Goal: Task Accomplishment & Management: Manage account settings

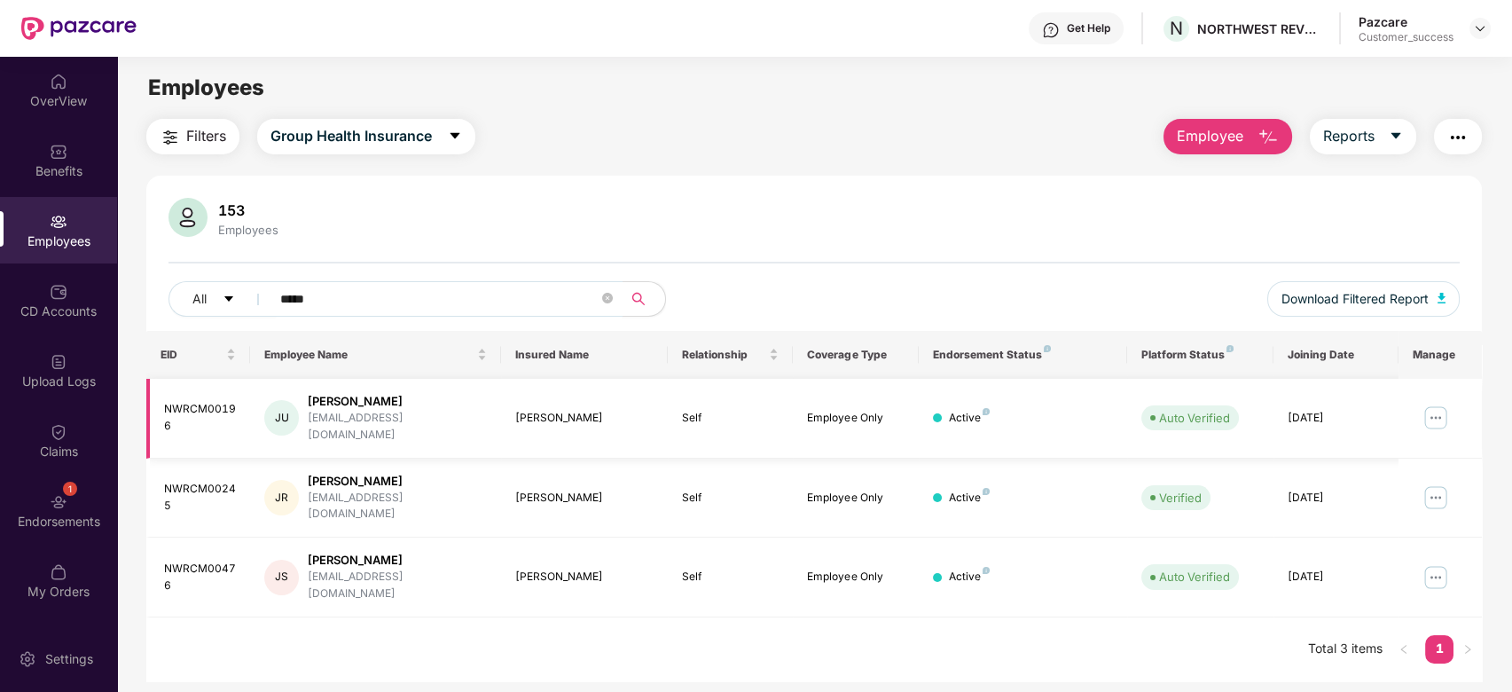
click at [334, 406] on div "[PERSON_NAME]" at bounding box center [397, 401] width 179 height 17
click at [1438, 408] on img at bounding box center [1435, 417] width 28 height 28
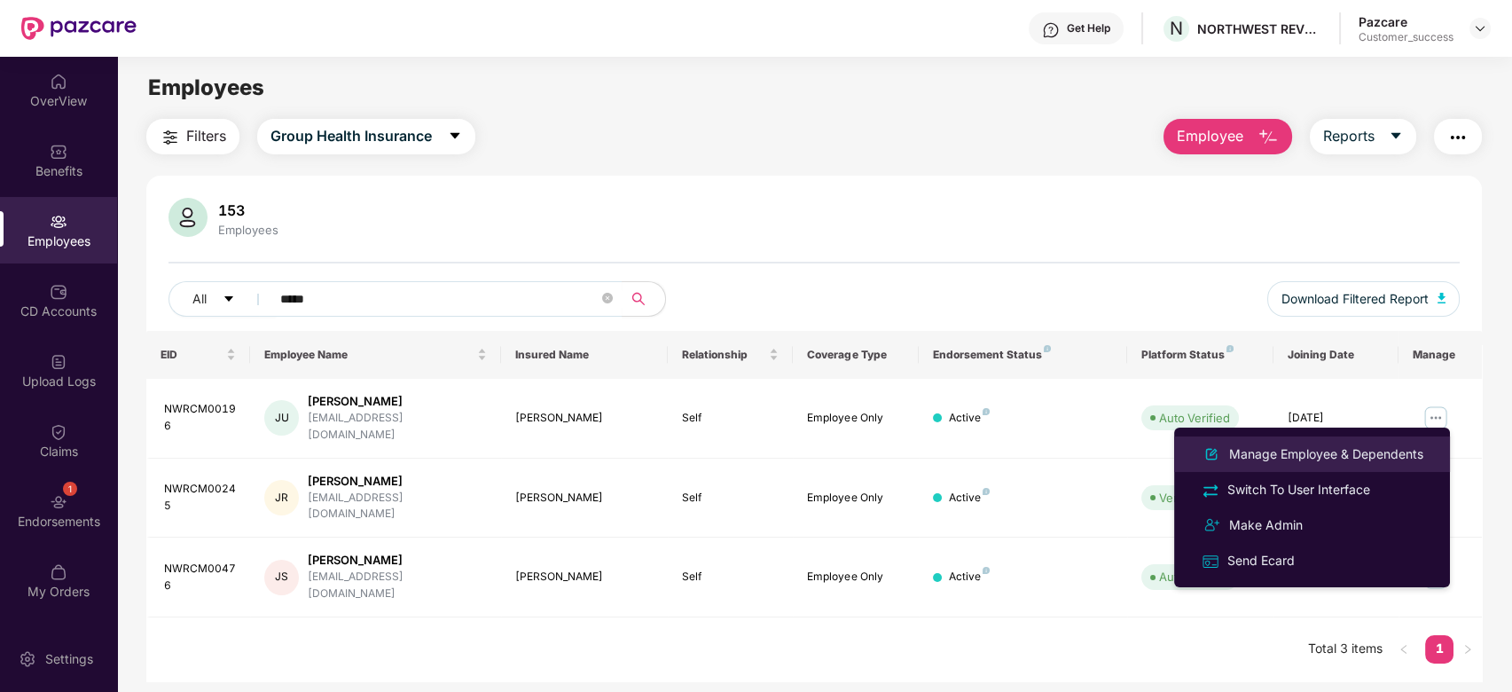
click at [1270, 450] on div "Manage Employee & Dependents" at bounding box center [1325, 454] width 201 height 20
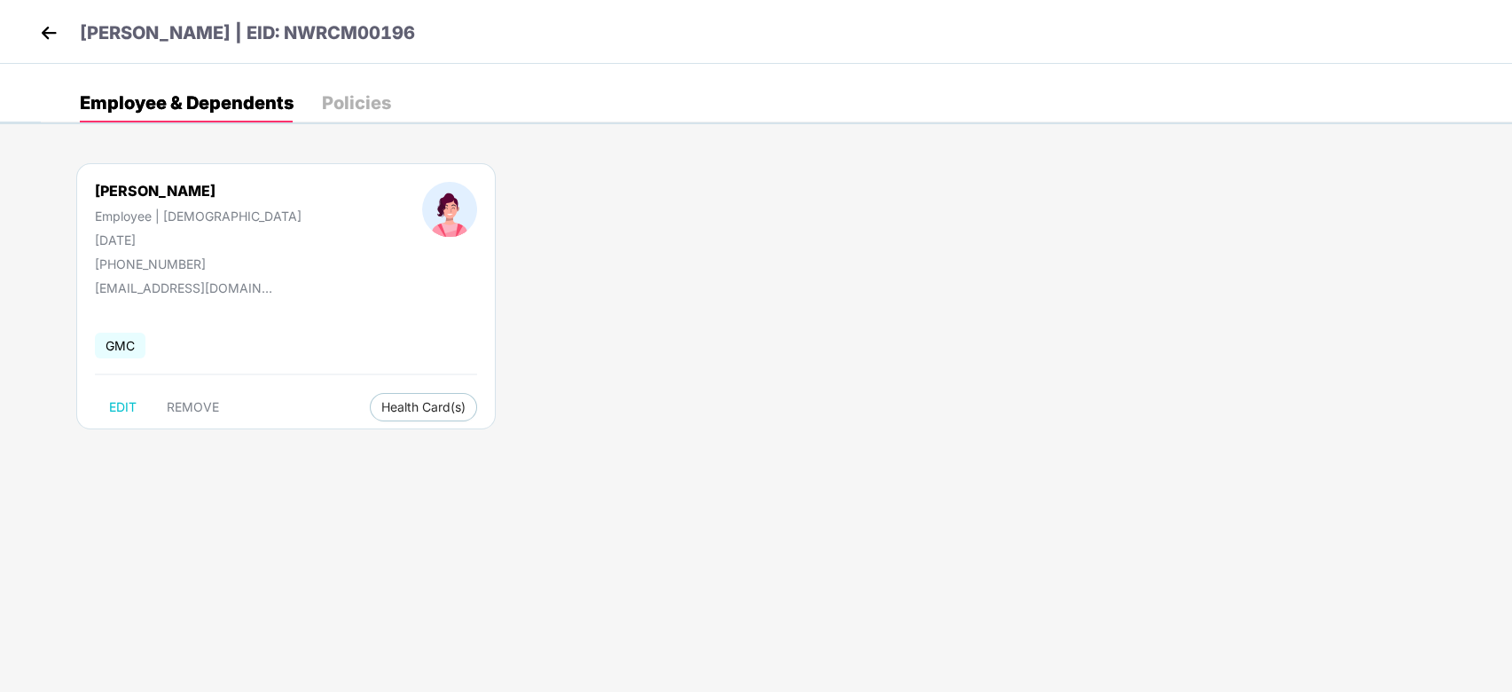
click at [344, 103] on div "Policies" at bounding box center [356, 103] width 69 height 18
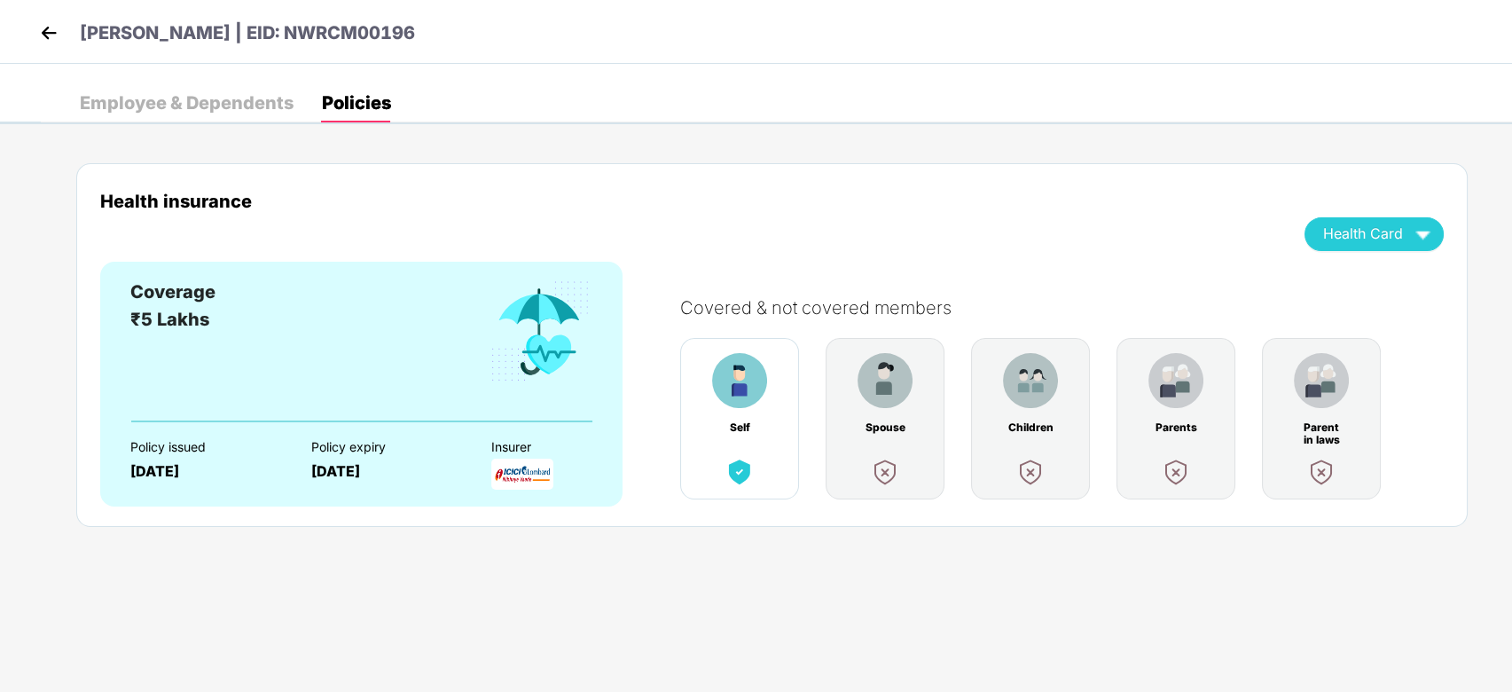
click at [875, 474] on img at bounding box center [885, 472] width 32 height 32
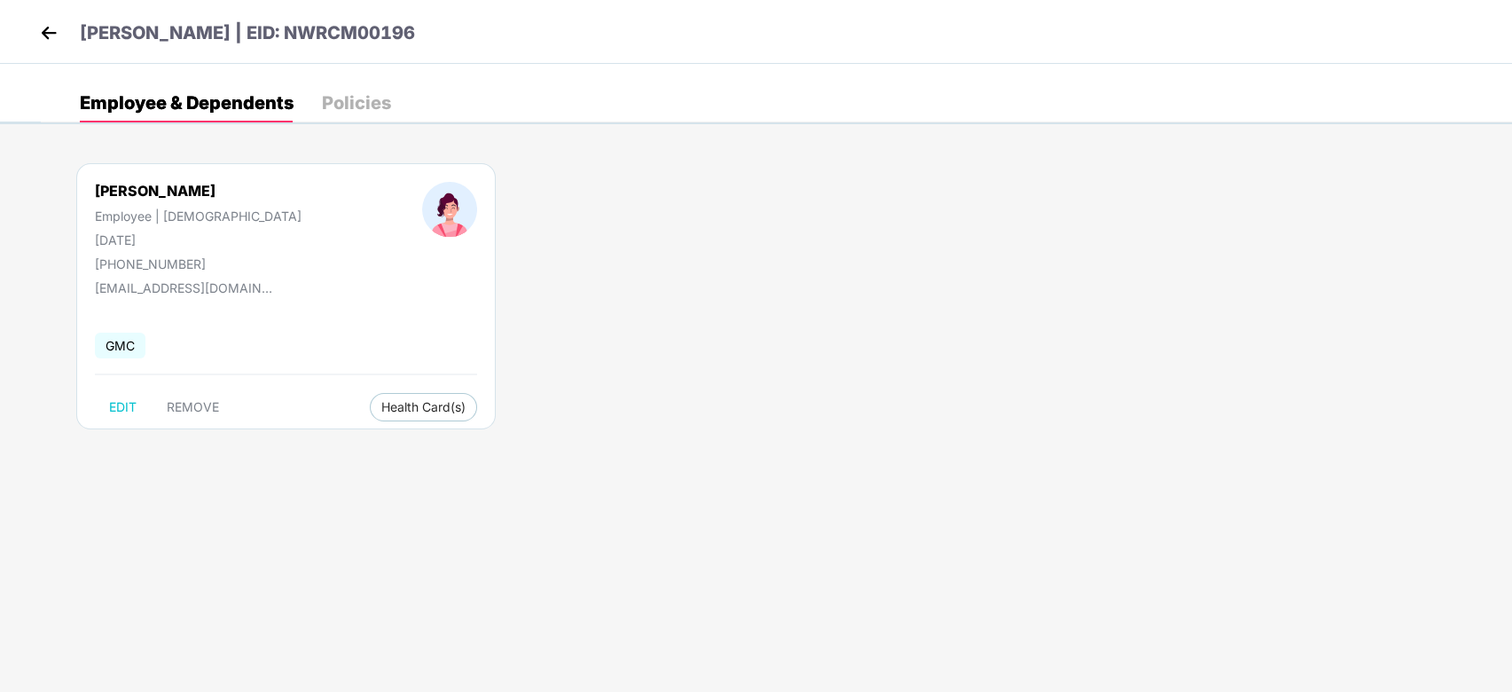
click at [45, 42] on img at bounding box center [48, 33] width 27 height 27
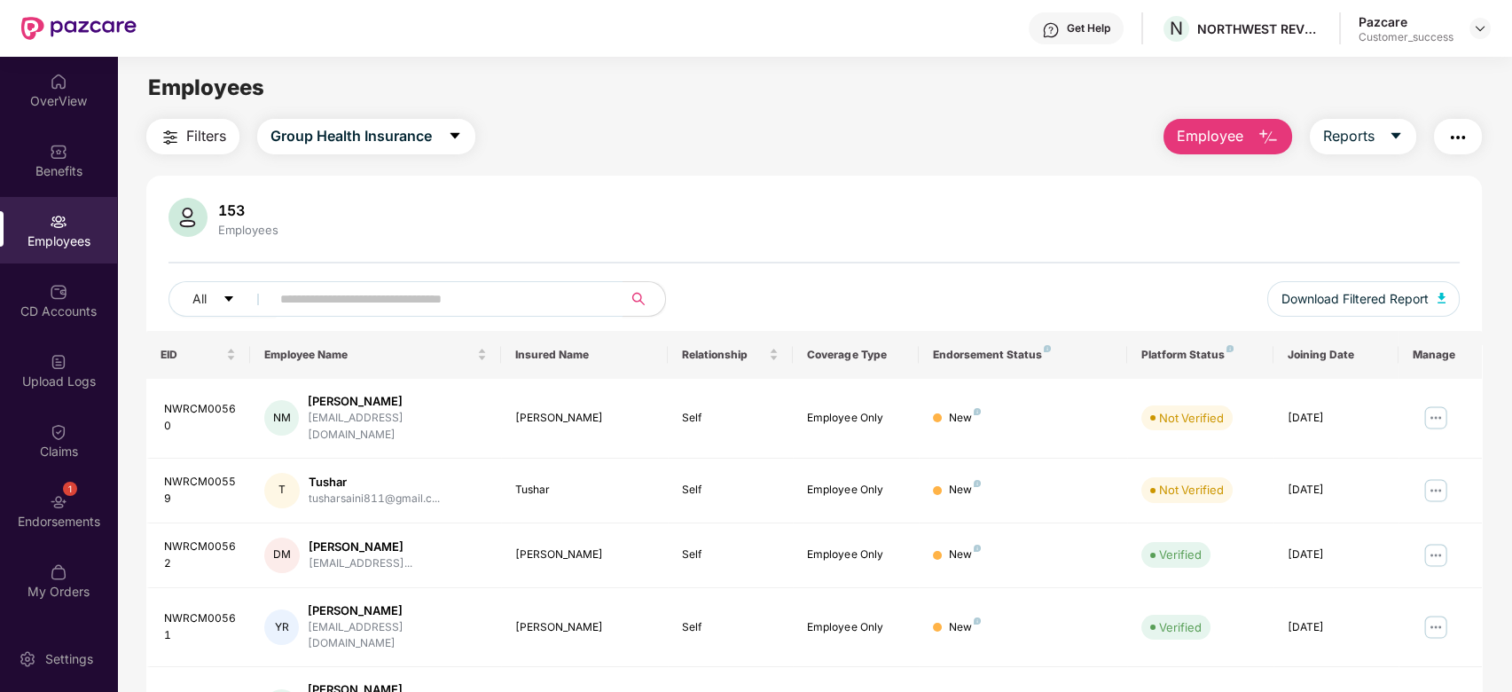
click at [334, 298] on input "text" at bounding box center [439, 299] width 318 height 27
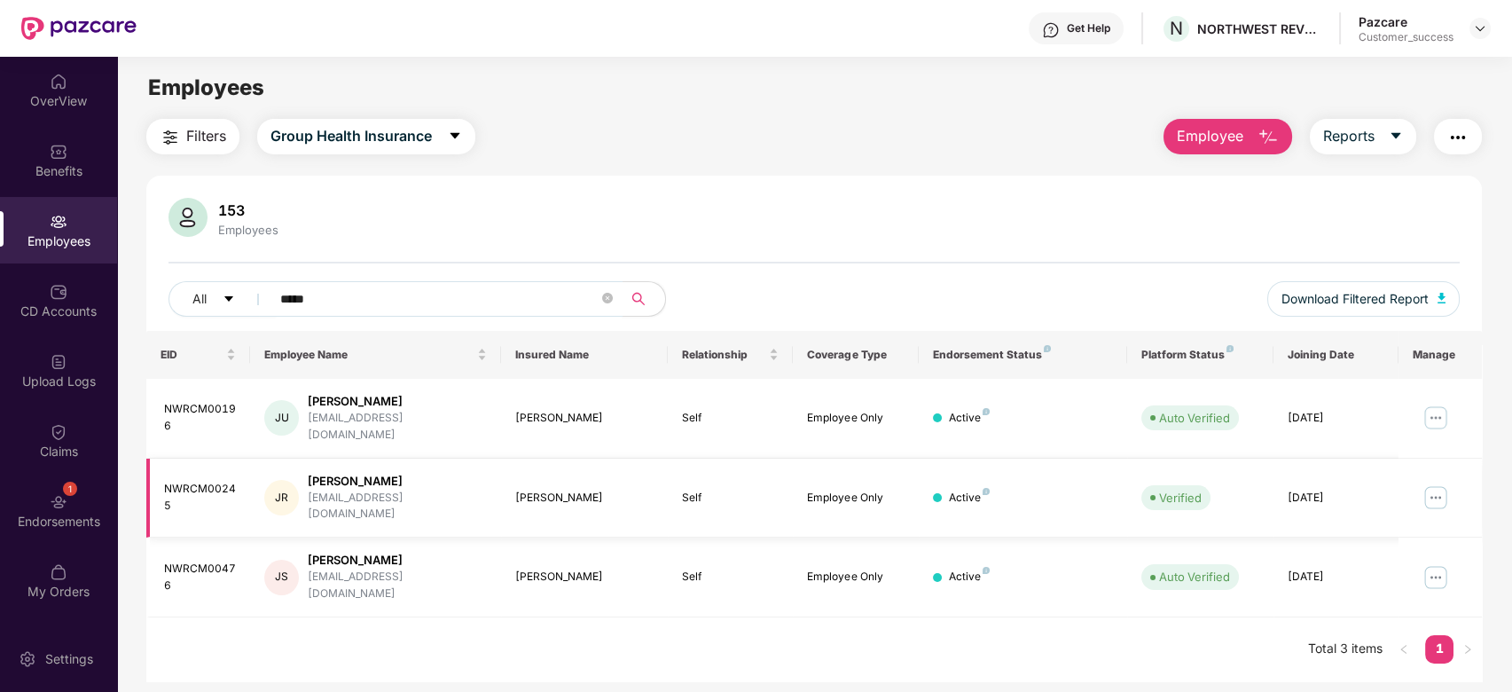
type input "*****"
click at [745, 488] on td "Self" at bounding box center [730, 498] width 125 height 80
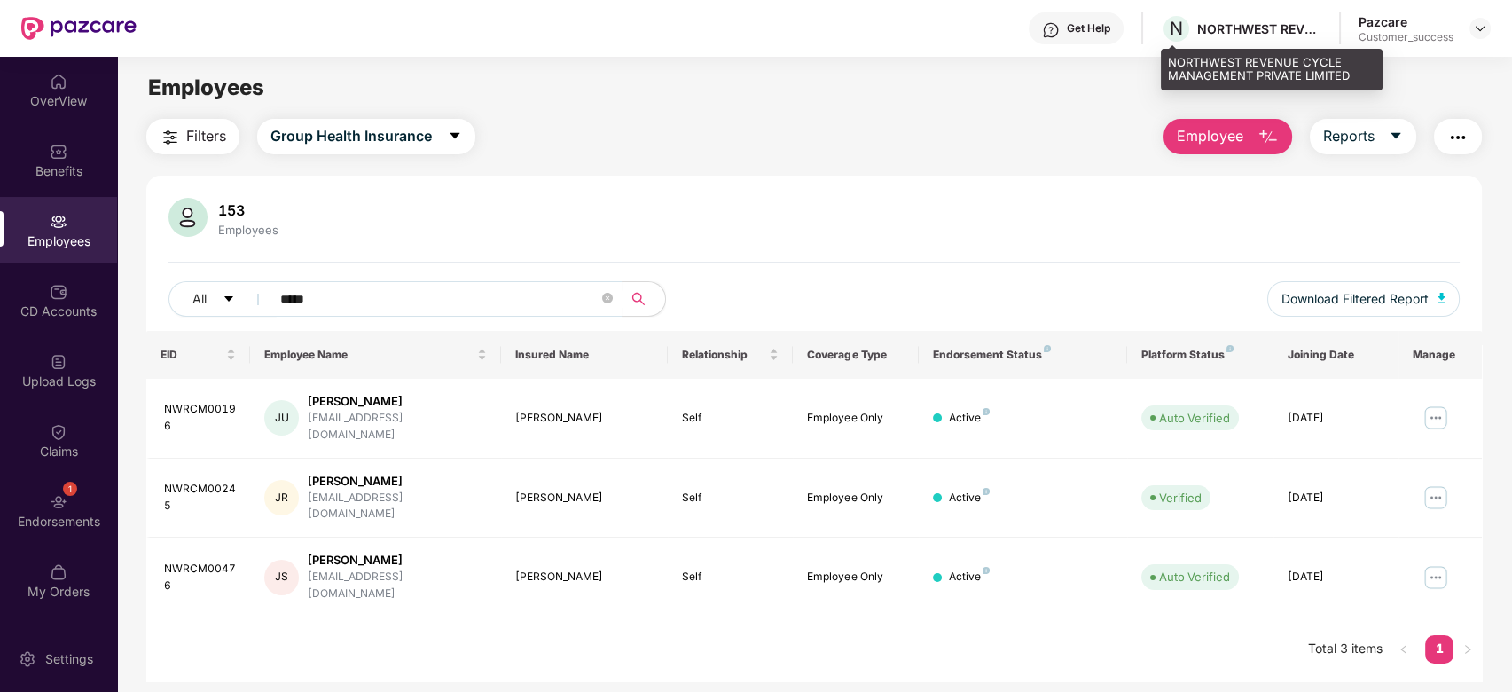
click at [1170, 67] on div "NORTHWEST REVENUE CYCLE MANAGEMENT PRIVATE LIMITED" at bounding box center [1272, 70] width 222 height 42
copy div "NORTHWEST REVENUE CYCLE MANAGEMENT PRIVATE LIMITED"
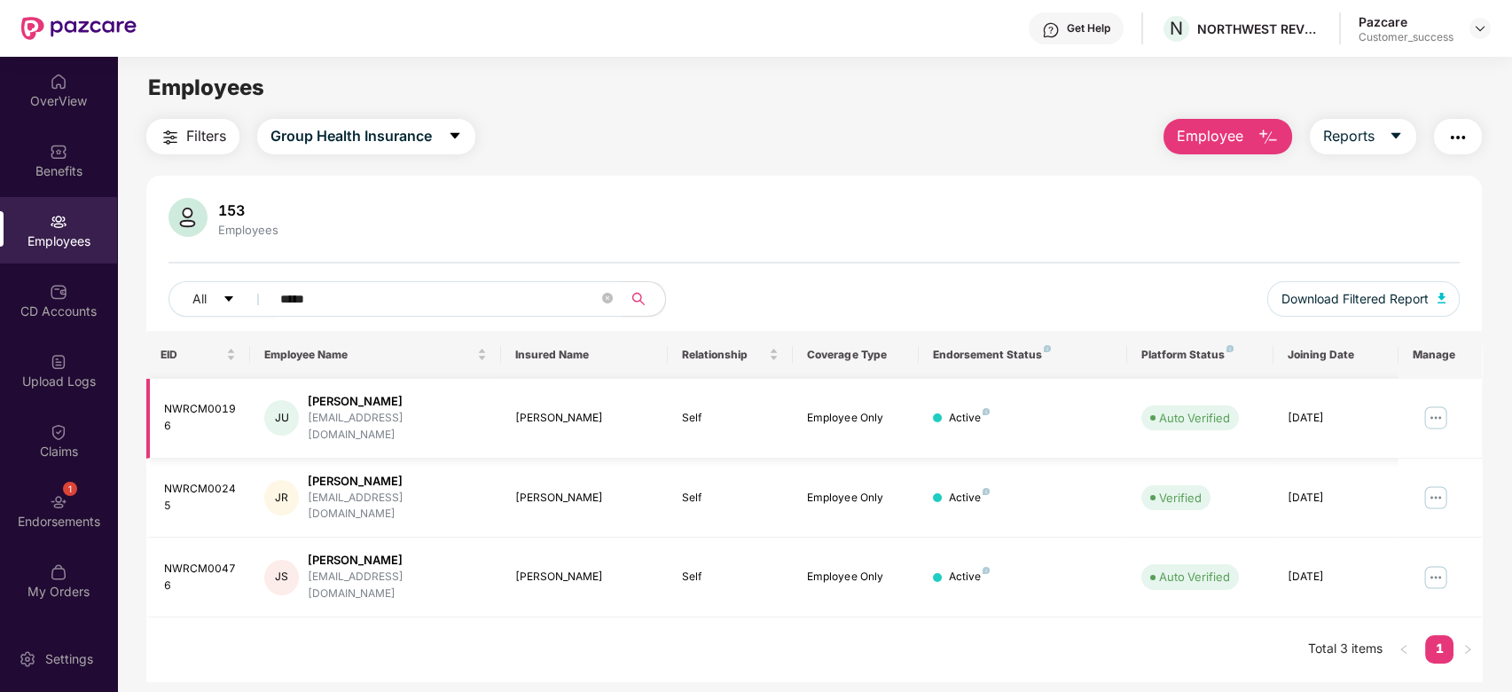
click at [358, 418] on div "[EMAIL_ADDRESS][DOMAIN_NAME]" at bounding box center [397, 427] width 179 height 34
click at [322, 414] on div "[EMAIL_ADDRESS][DOMAIN_NAME]" at bounding box center [397, 427] width 179 height 34
copy div "[EMAIL_ADDRESS][DOMAIN_NAME]"
drag, startPoint x: 306, startPoint y: 418, endPoint x: 426, endPoint y: 422, distance: 120.7
click at [426, 422] on div "JU Jyoti Upreti jyotiupreti@nwrcm.com" at bounding box center [375, 418] width 222 height 51
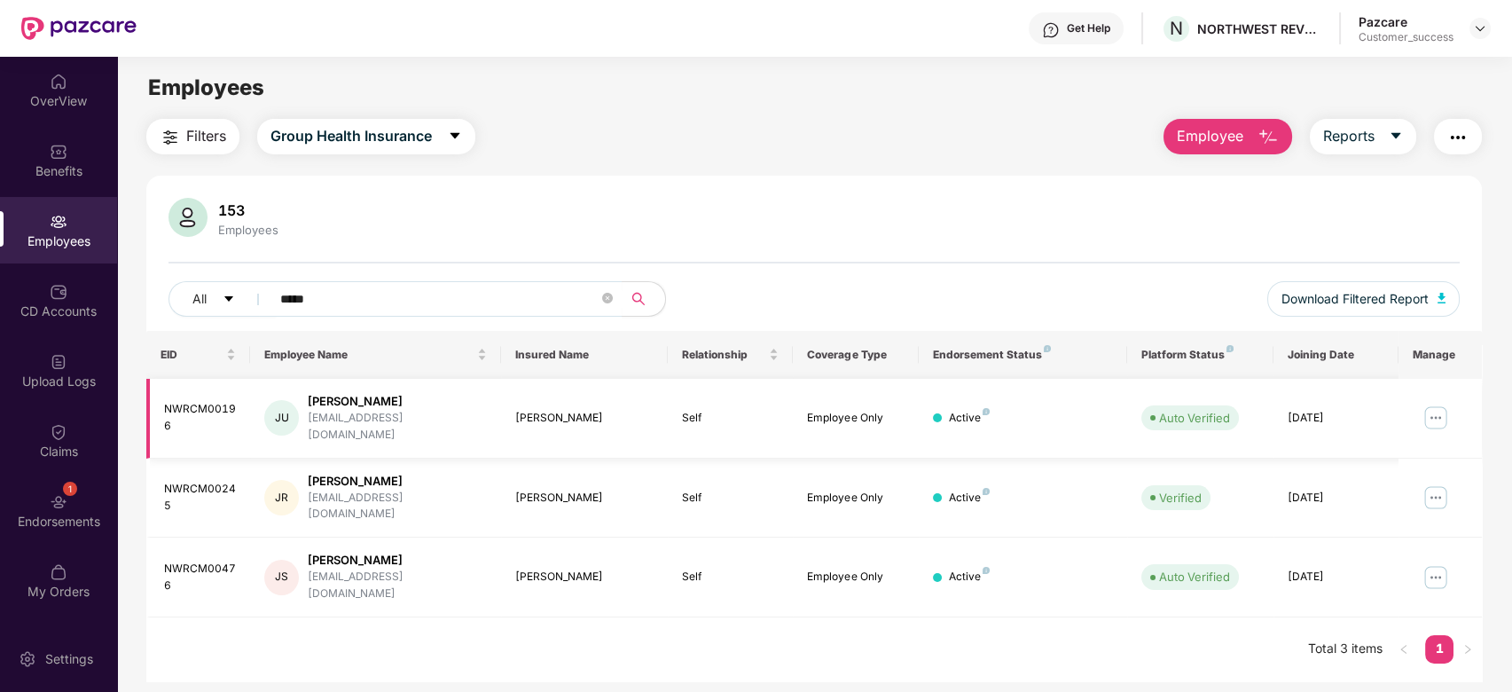
click at [183, 416] on div "NWRCM00196" at bounding box center [200, 418] width 73 height 34
copy div "NWRCM00196"
drag, startPoint x: 183, startPoint y: 416, endPoint x: 154, endPoint y: 404, distance: 30.6
click at [154, 404] on td "NWRCM00196" at bounding box center [198, 419] width 105 height 80
click at [1483, 23] on img at bounding box center [1480, 28] width 14 height 14
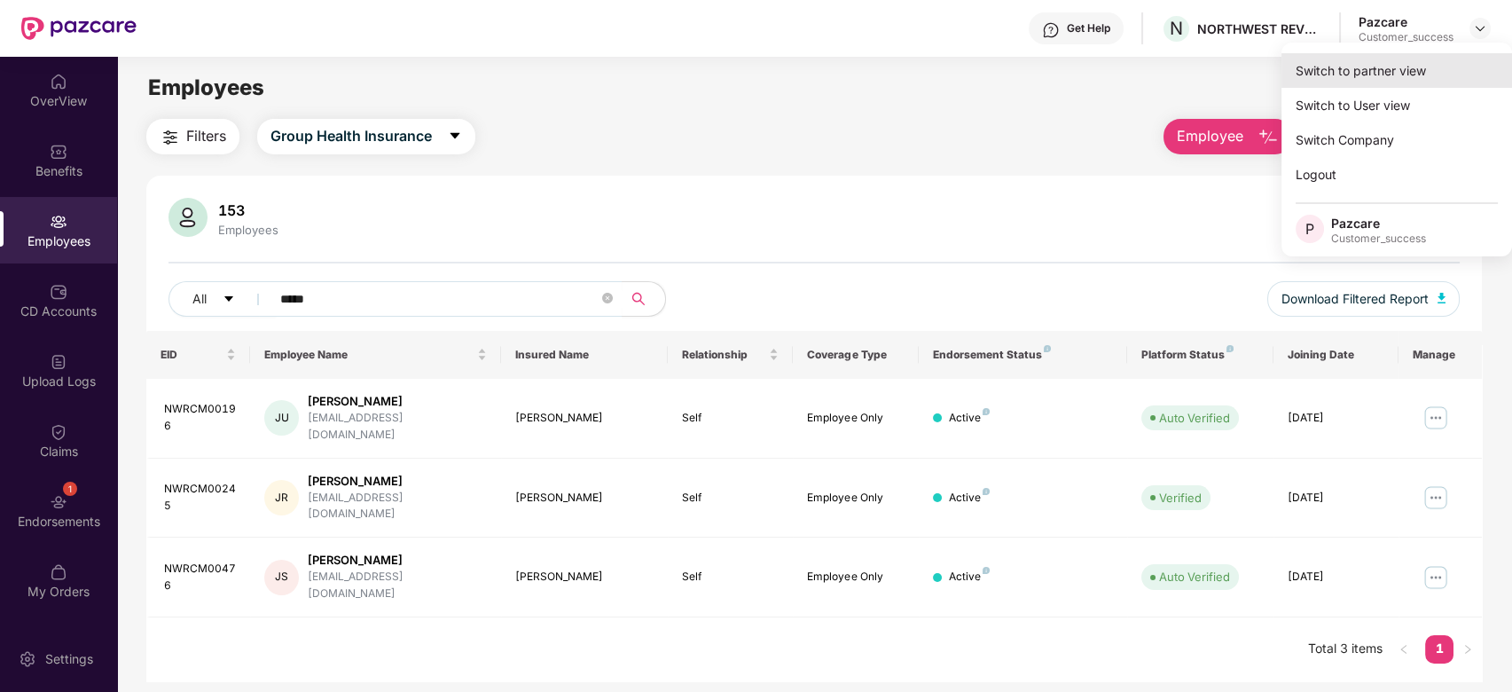
click at [1431, 55] on div "Switch to partner view" at bounding box center [1396, 70] width 231 height 35
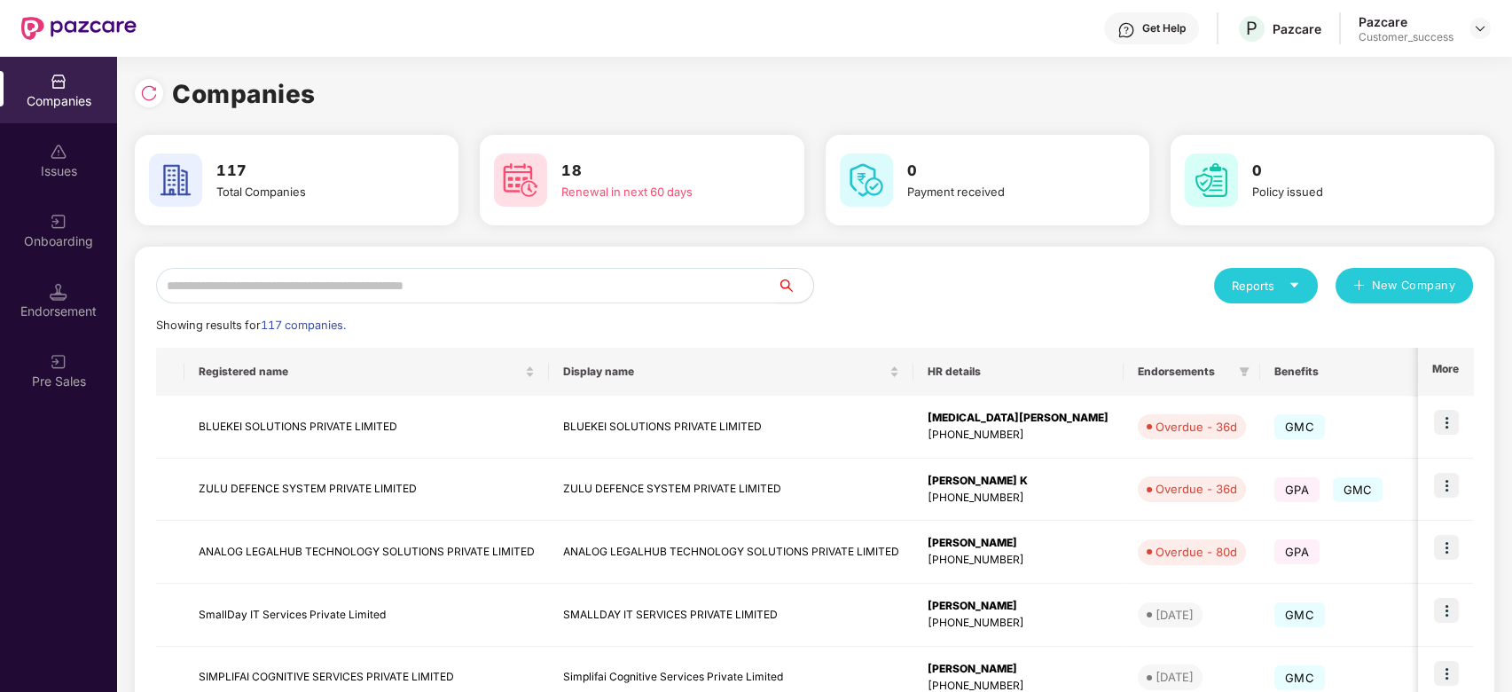
click at [619, 288] on input "text" at bounding box center [467, 285] width 622 height 35
type input "*"
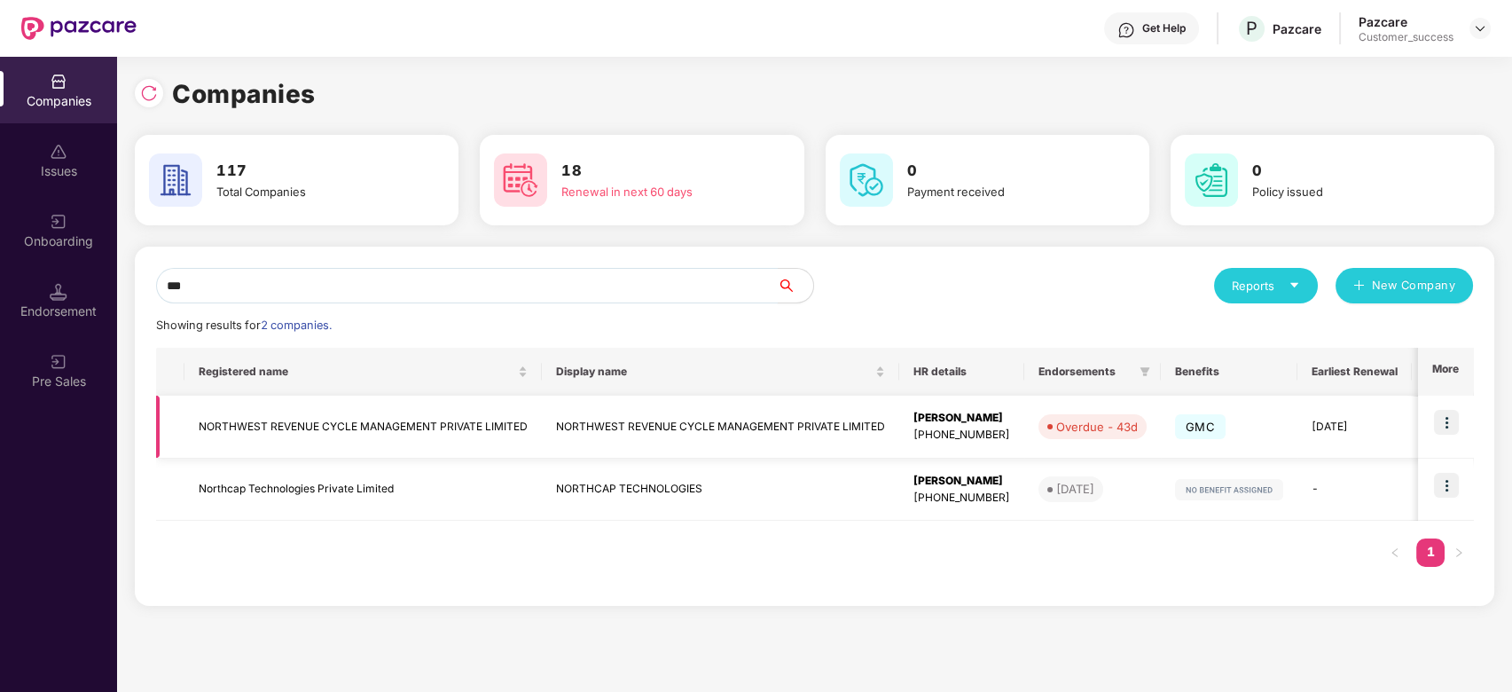
type input "***"
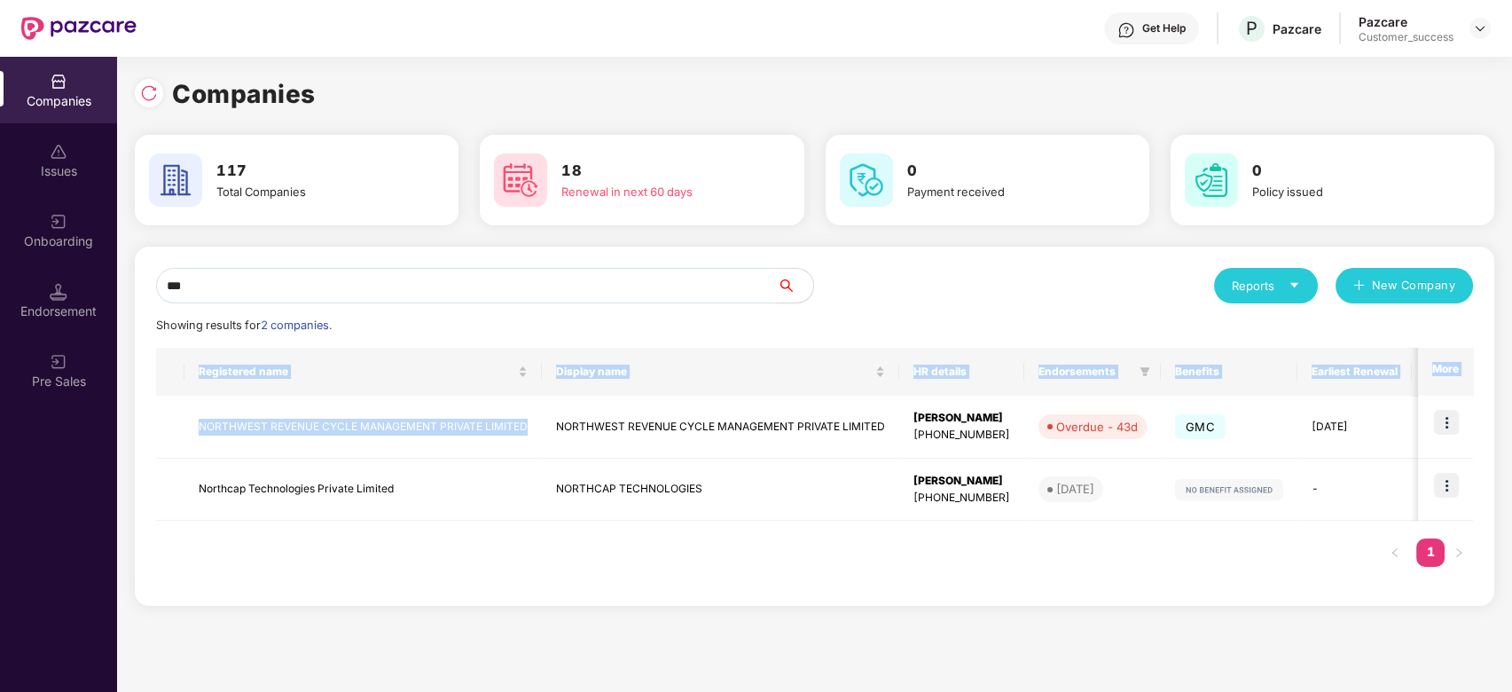
drag, startPoint x: 531, startPoint y: 429, endPoint x: 144, endPoint y: 434, distance: 387.5
click at [144, 434] on div "*** Reports New Company Showing results for 2 companies. Registered name Displa…" at bounding box center [814, 425] width 1359 height 359
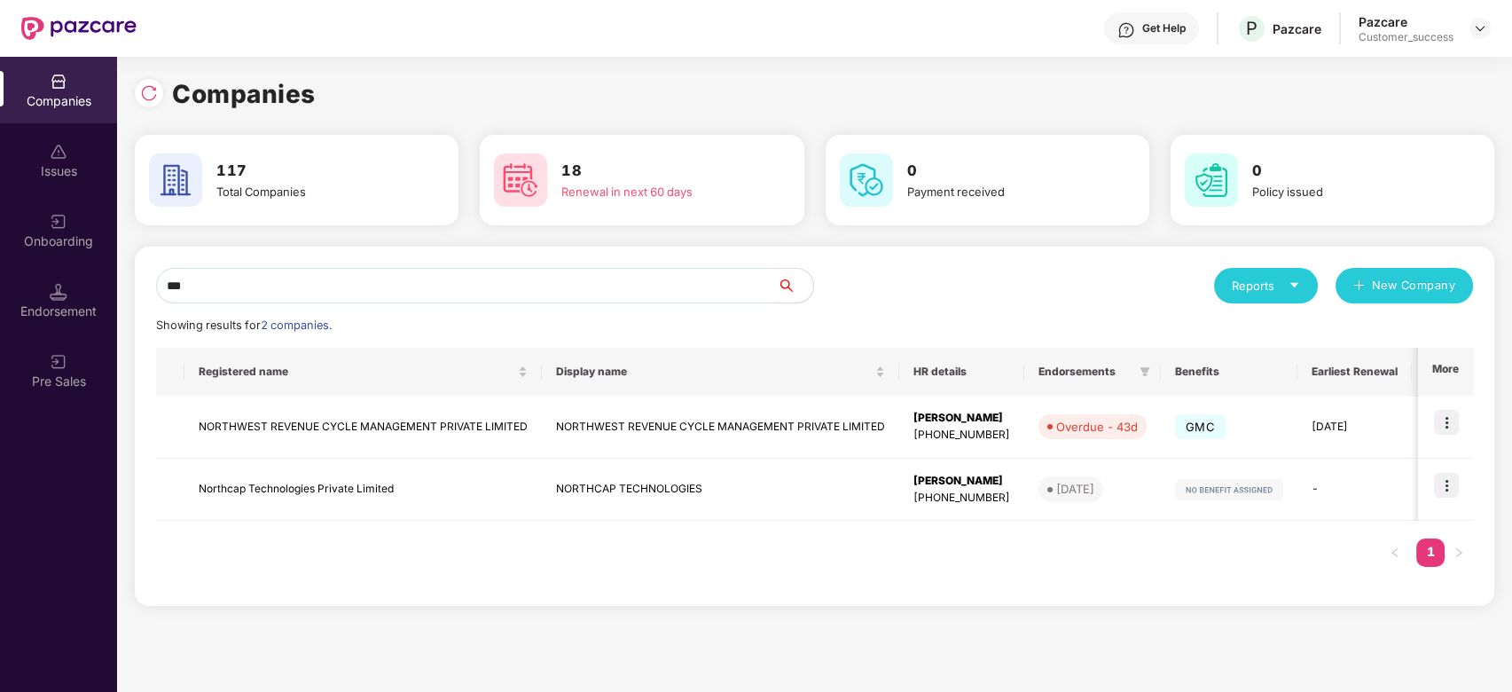
click at [481, 78] on div "Companies" at bounding box center [814, 93] width 1359 height 39
click at [1442, 419] on img at bounding box center [1446, 422] width 25 height 25
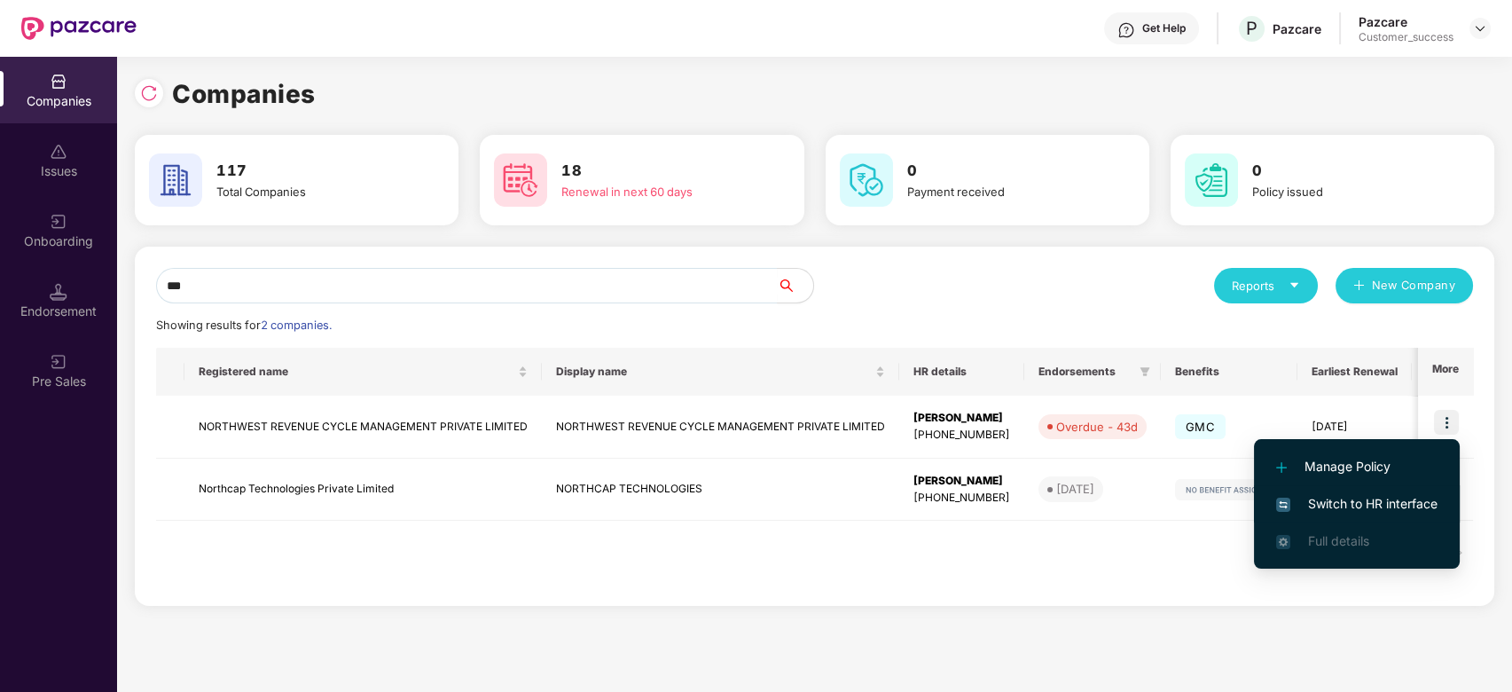
click at [1347, 508] on span "Switch to HR interface" at bounding box center [1356, 504] width 161 height 20
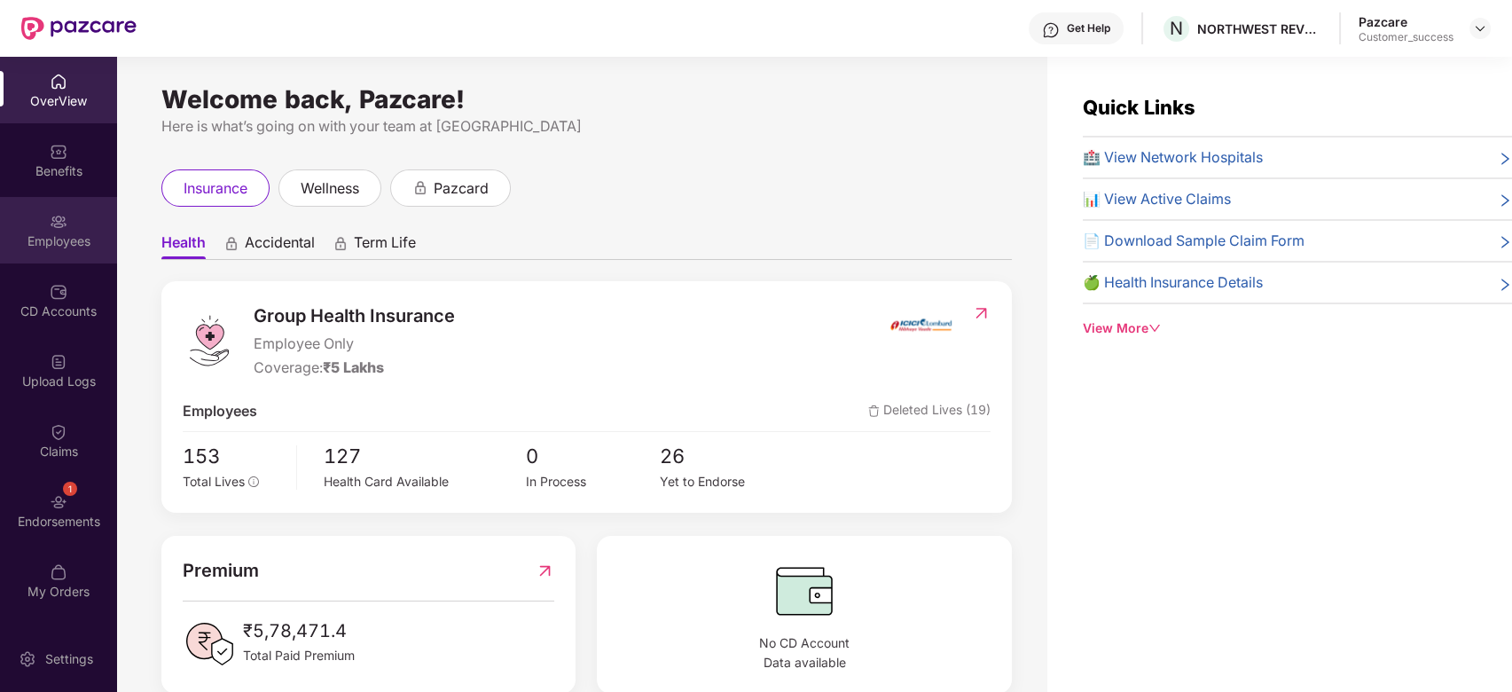
click at [48, 218] on div "Employees" at bounding box center [58, 230] width 117 height 67
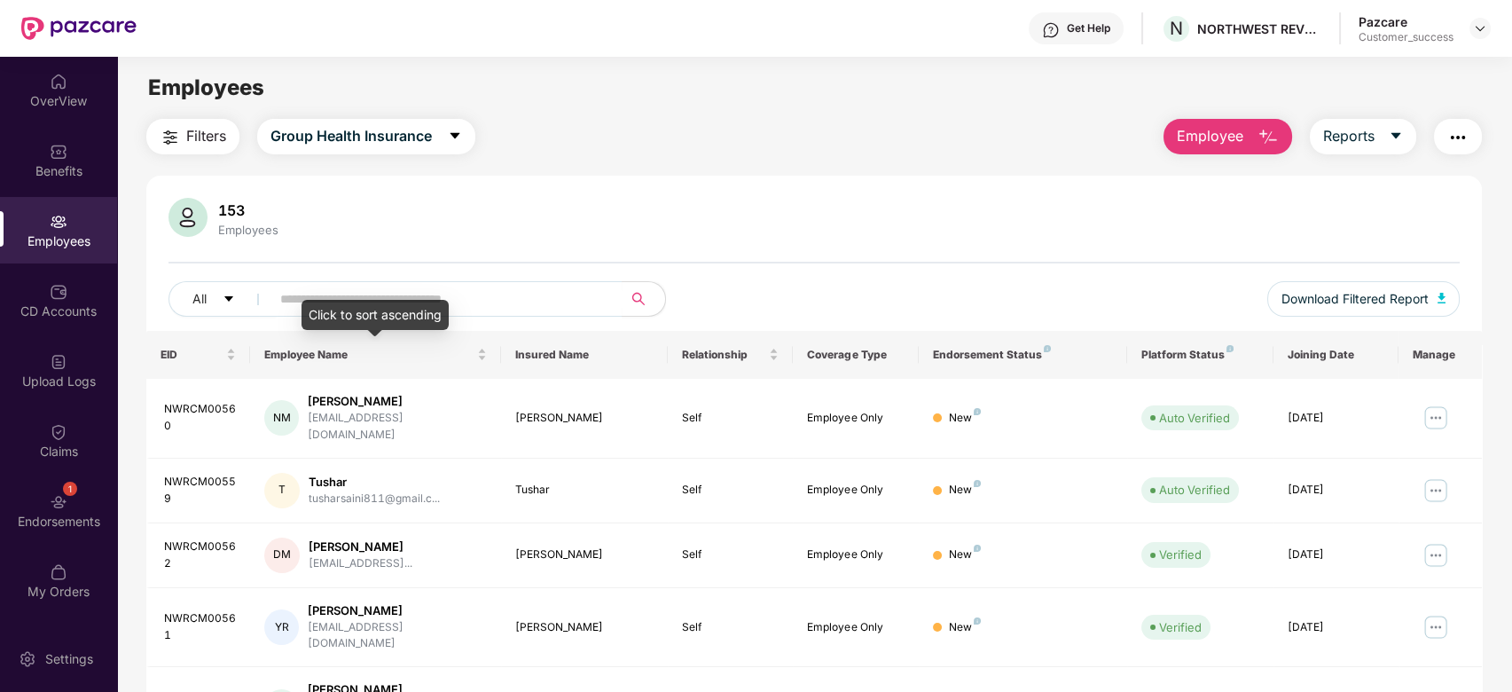
click at [386, 308] on div "Click to sort ascending" at bounding box center [374, 315] width 147 height 30
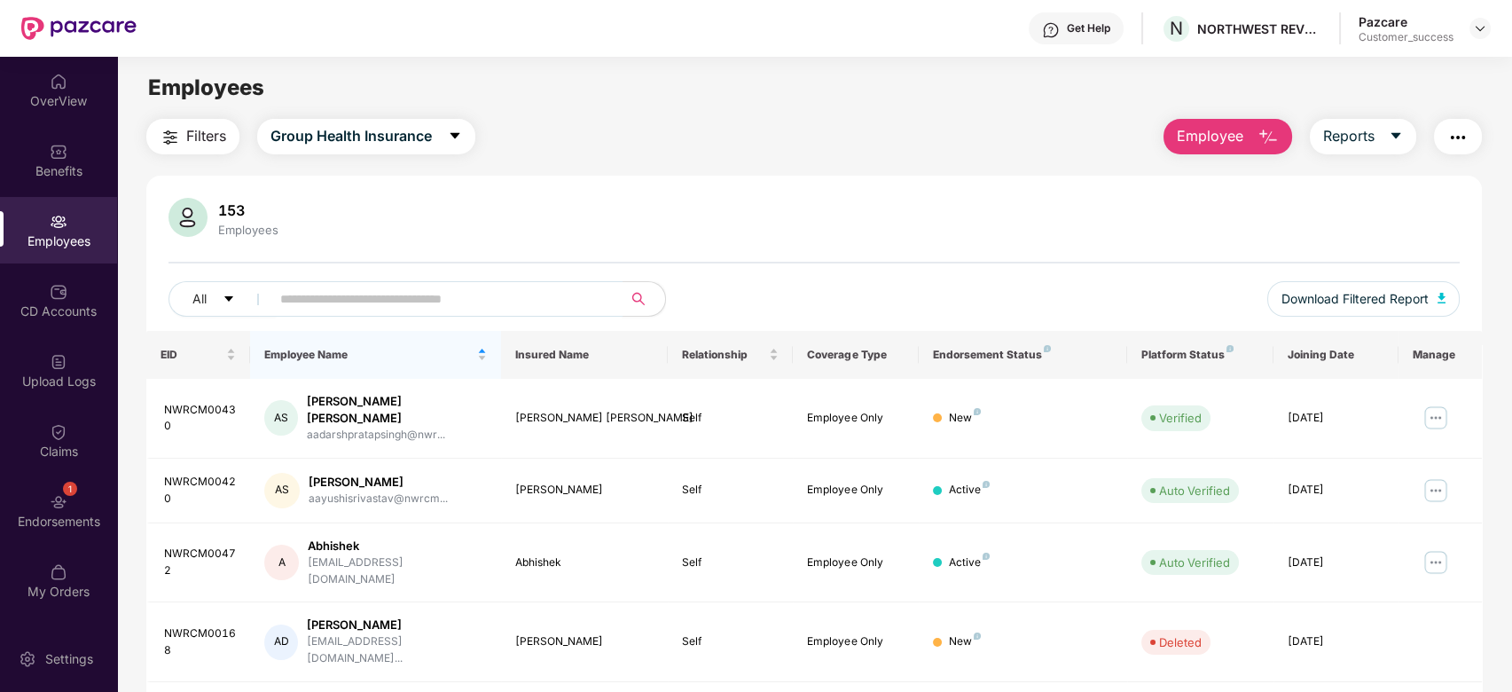
click at [481, 297] on input "text" at bounding box center [439, 299] width 318 height 27
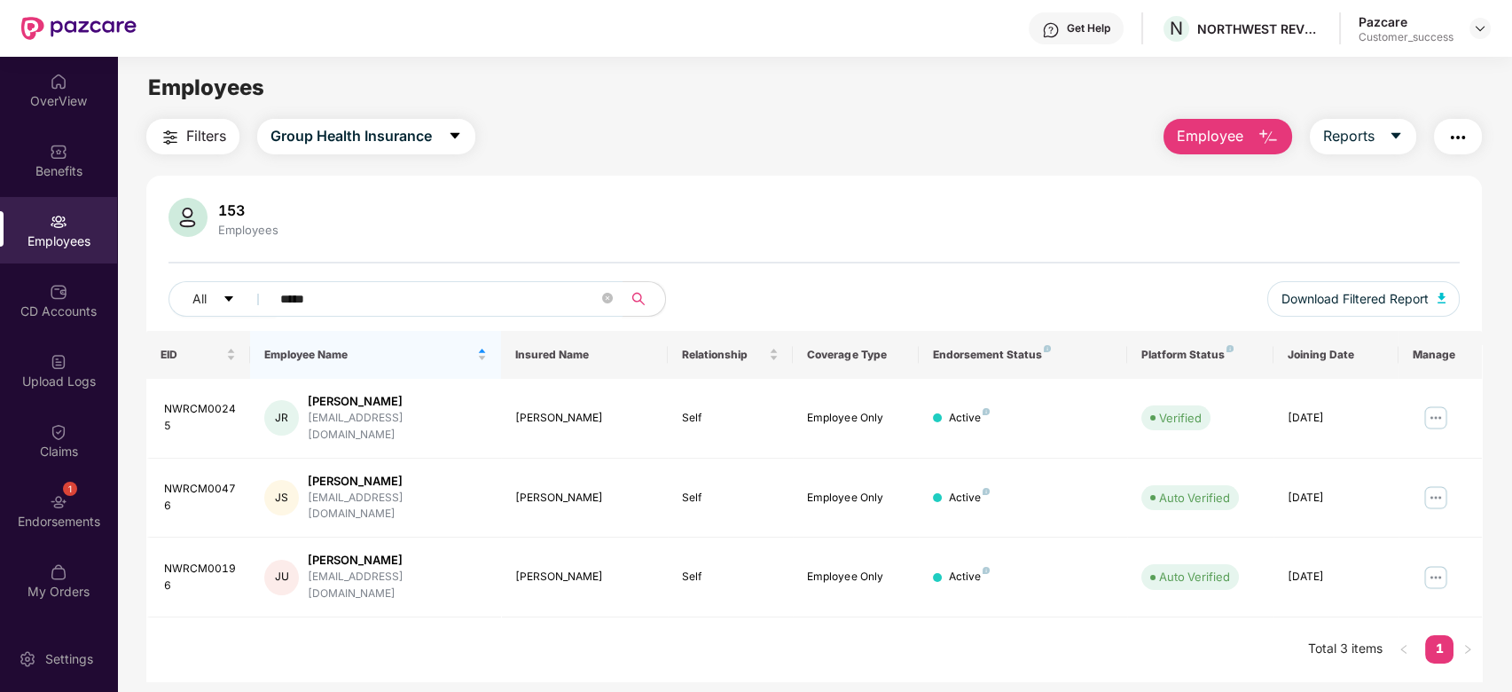
type input "*****"
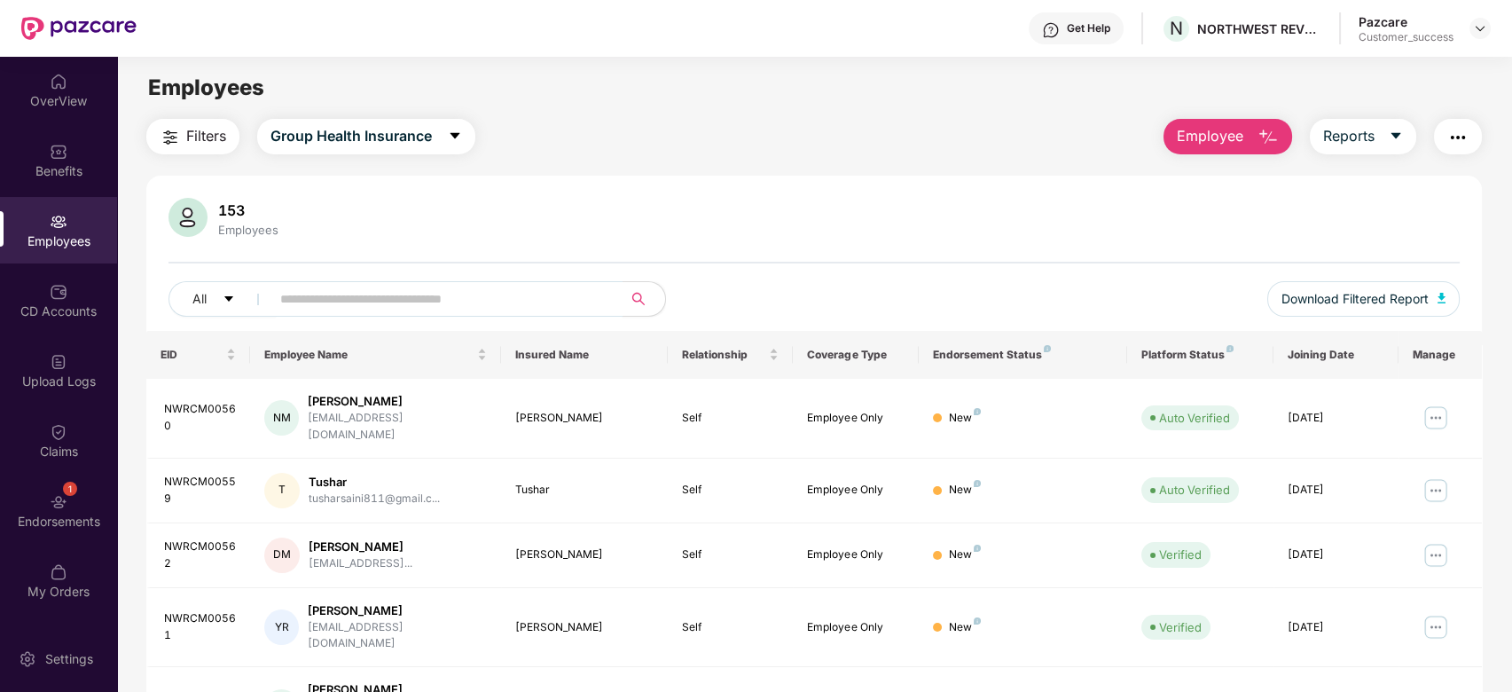
click at [307, 300] on input "text" at bounding box center [439, 299] width 318 height 27
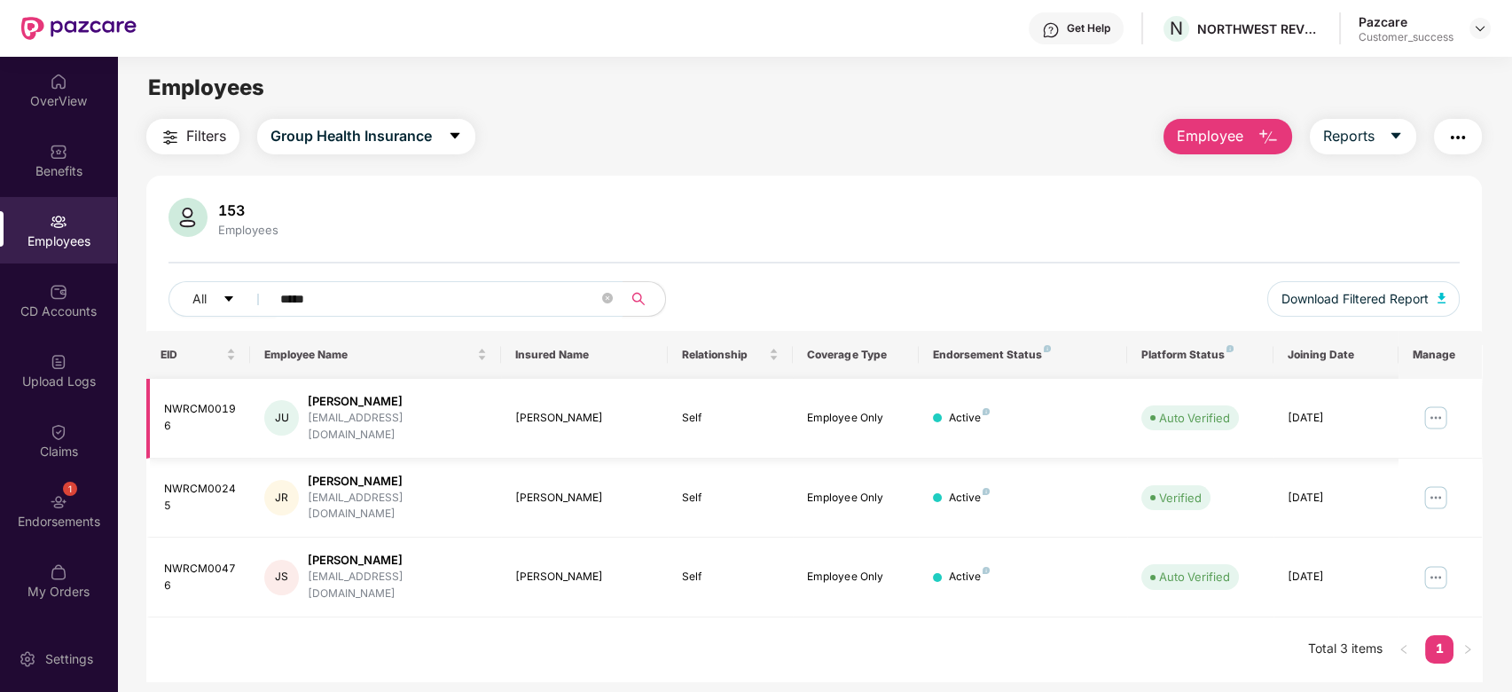
click at [183, 427] on td "NWRCM00196" at bounding box center [198, 419] width 105 height 80
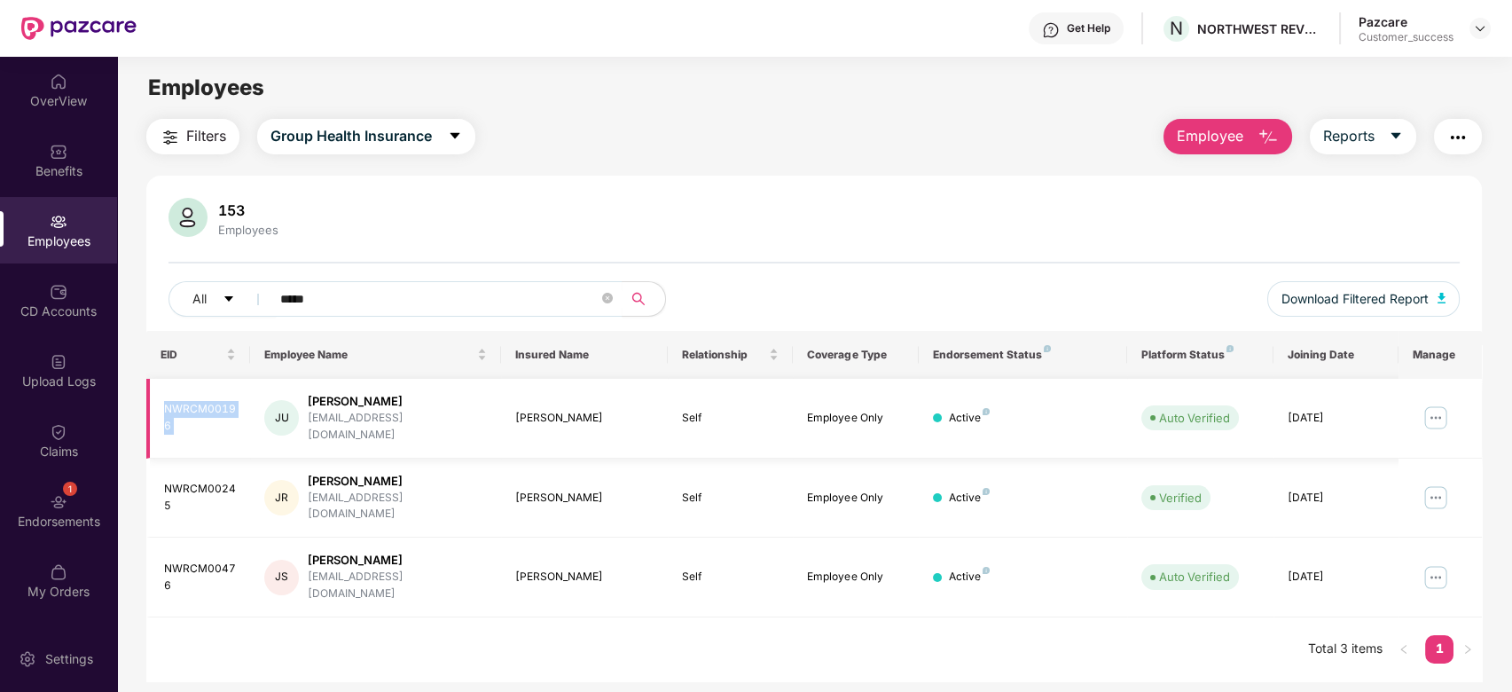
copy div "NWRCM00196"
click at [333, 294] on input "*****" at bounding box center [439, 299] width 318 height 27
paste input "*****"
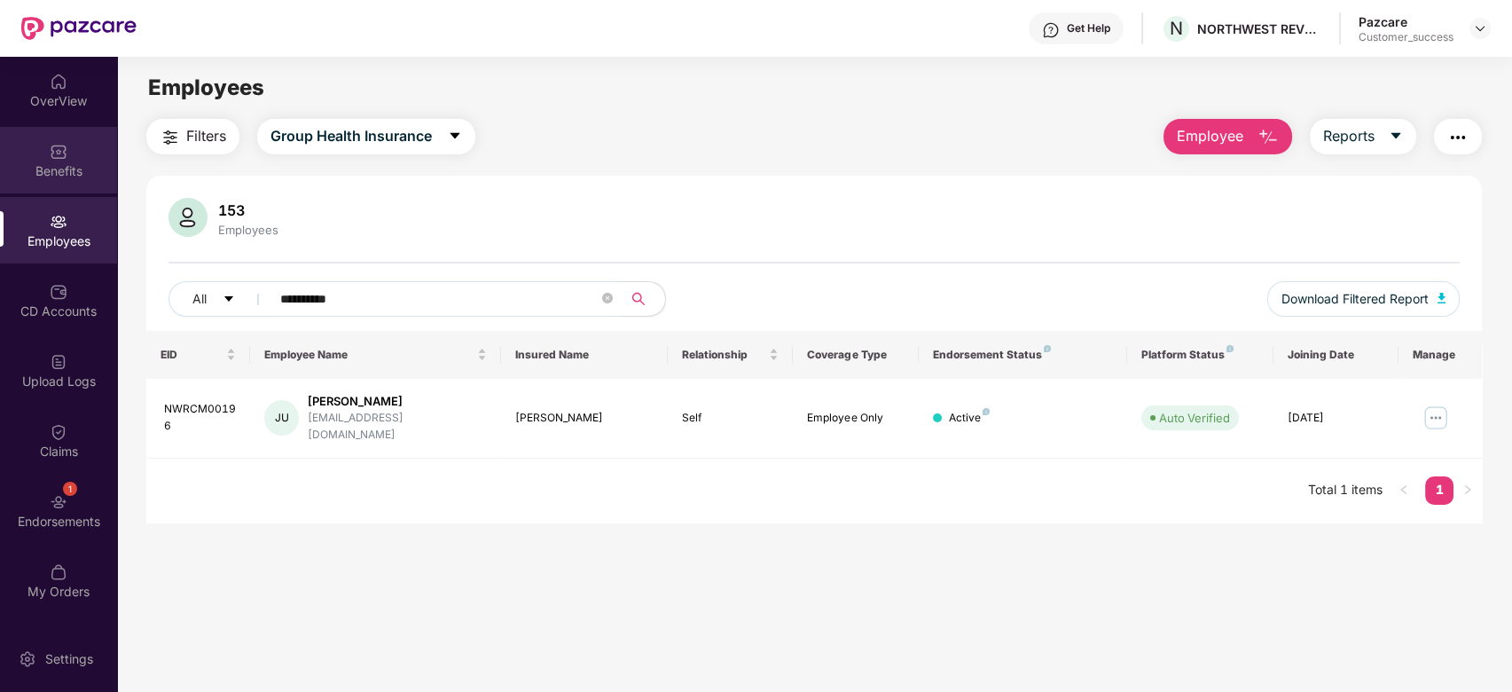
type input "**********"
click at [65, 179] on div "Benefits" at bounding box center [58, 171] width 117 height 18
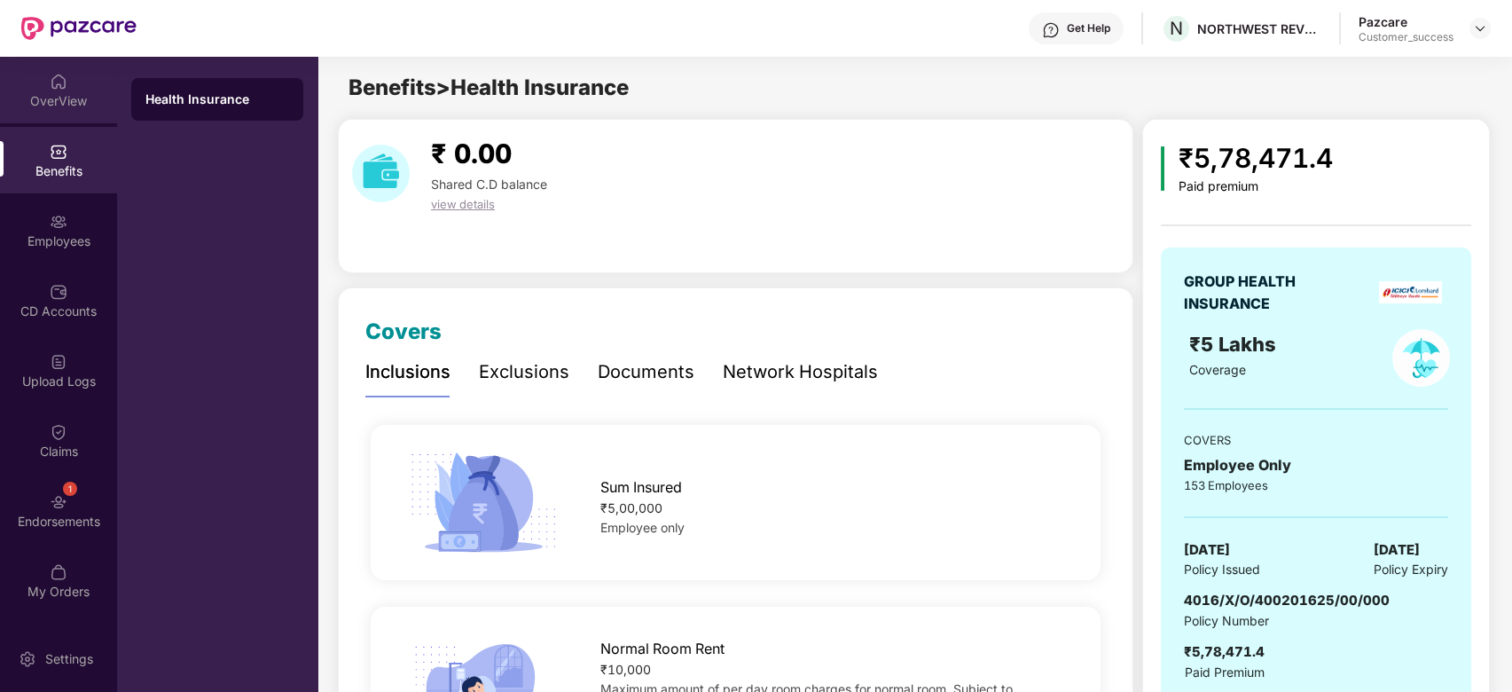
click at [64, 84] on img at bounding box center [59, 82] width 18 height 18
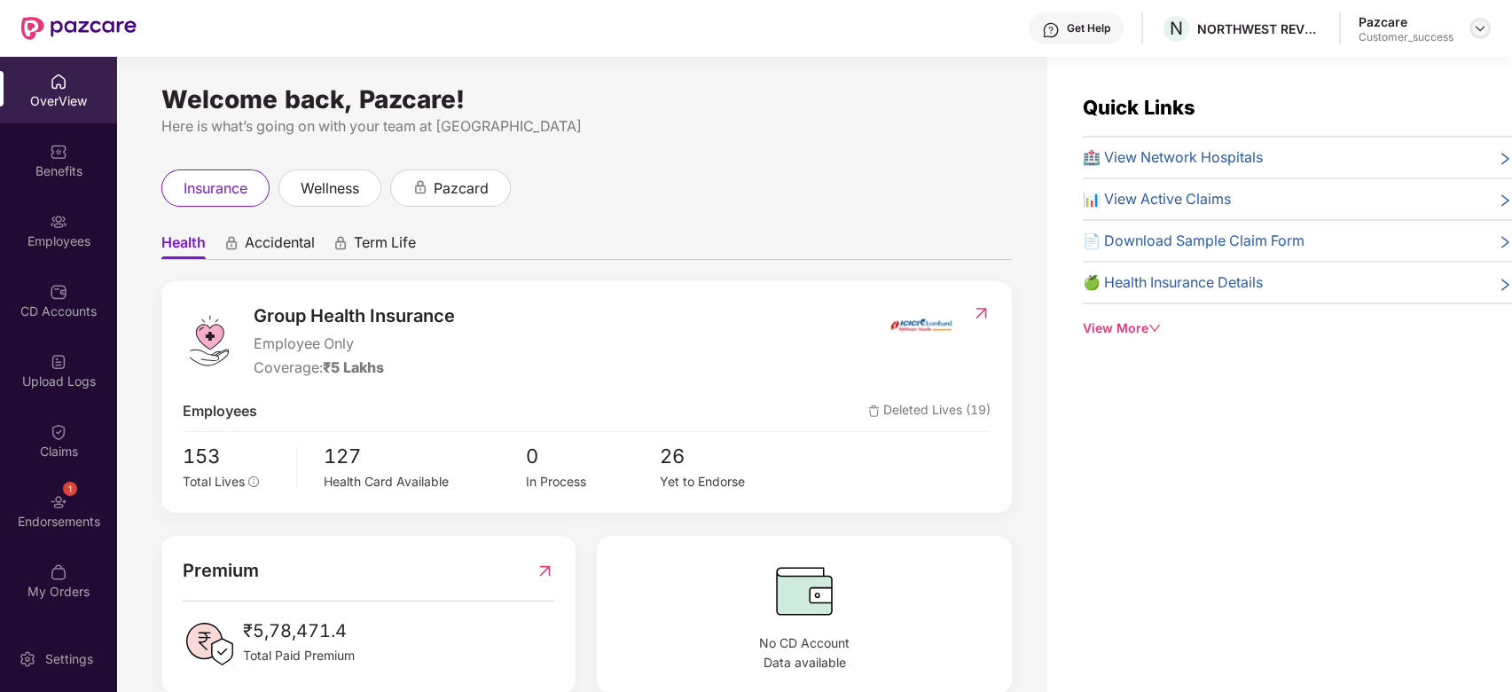
click at [1478, 29] on img at bounding box center [1480, 28] width 14 height 14
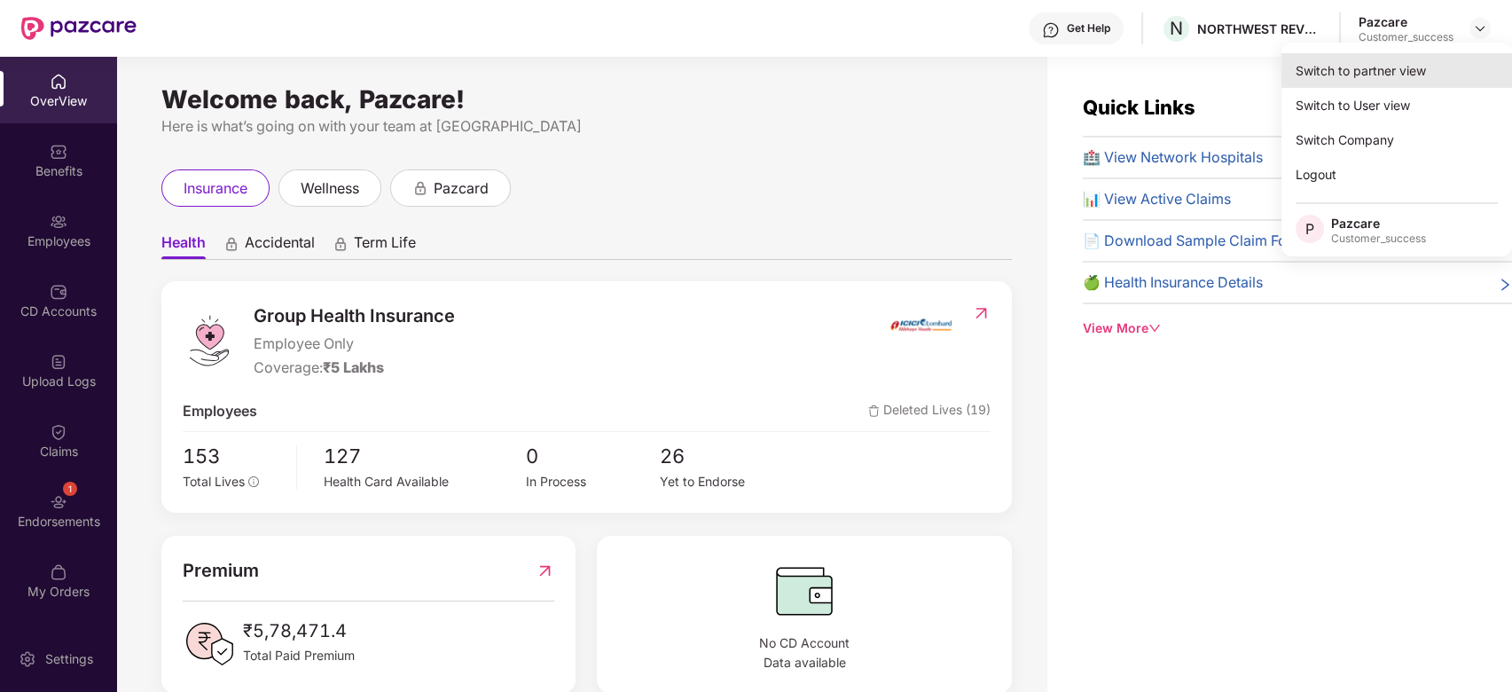
click at [1342, 65] on div "Switch to partner view" at bounding box center [1396, 70] width 231 height 35
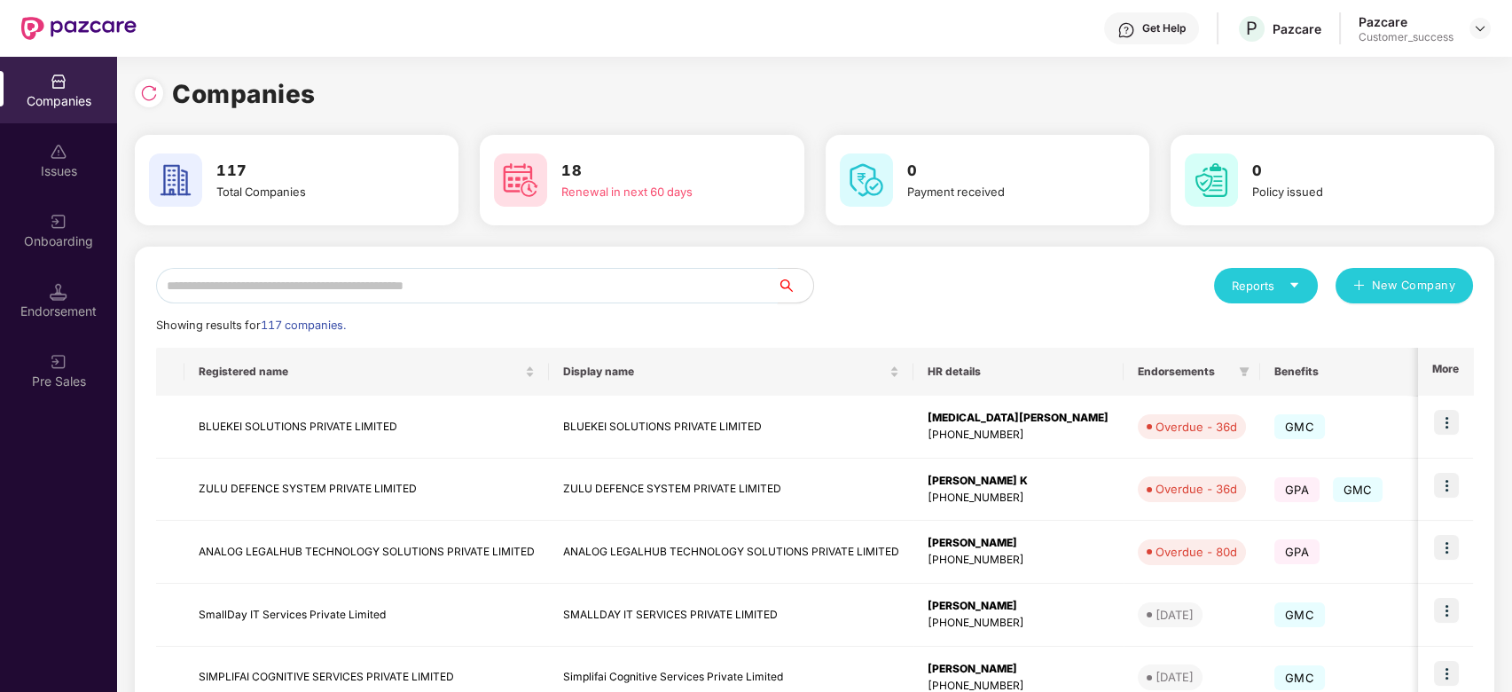
click at [677, 287] on input "text" at bounding box center [467, 285] width 622 height 35
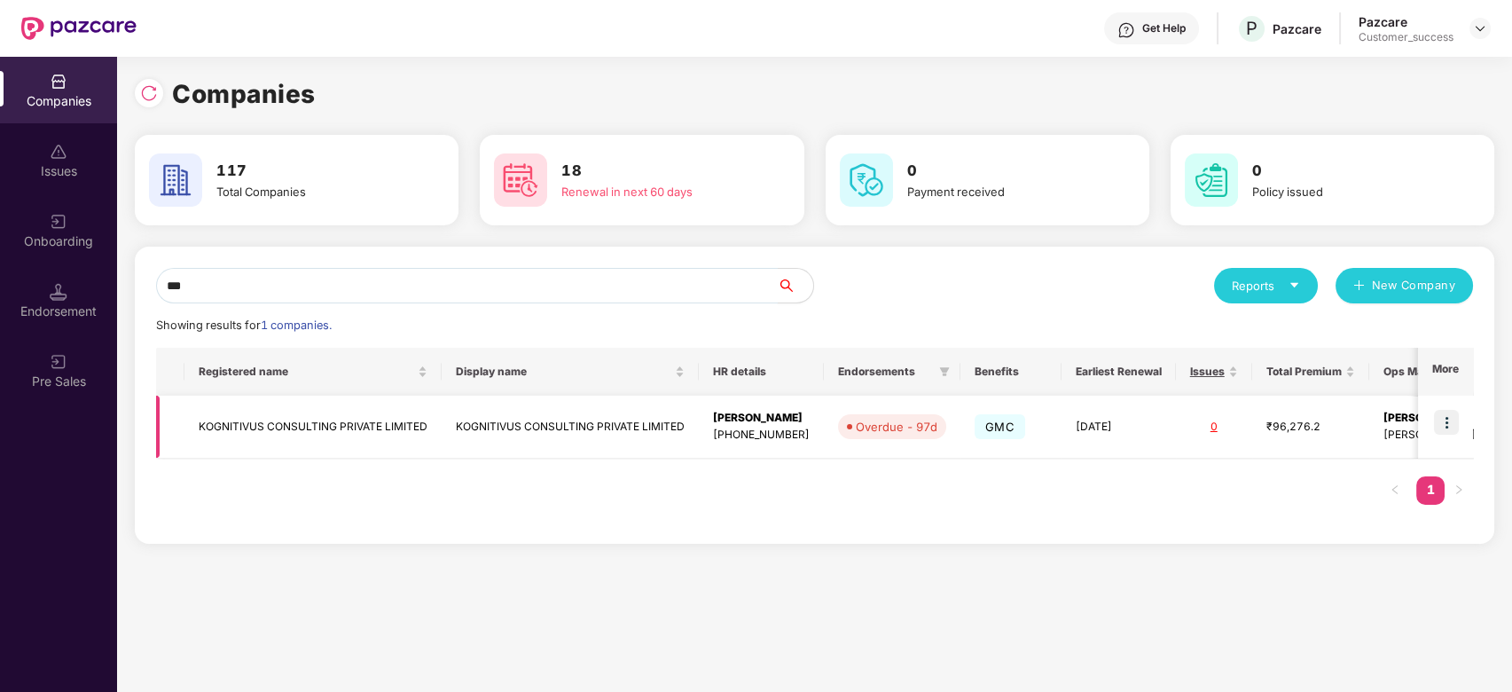
type input "***"
click at [322, 419] on td "KOGNITIVUS CONSULTING PRIVATE LIMITED" at bounding box center [312, 426] width 257 height 63
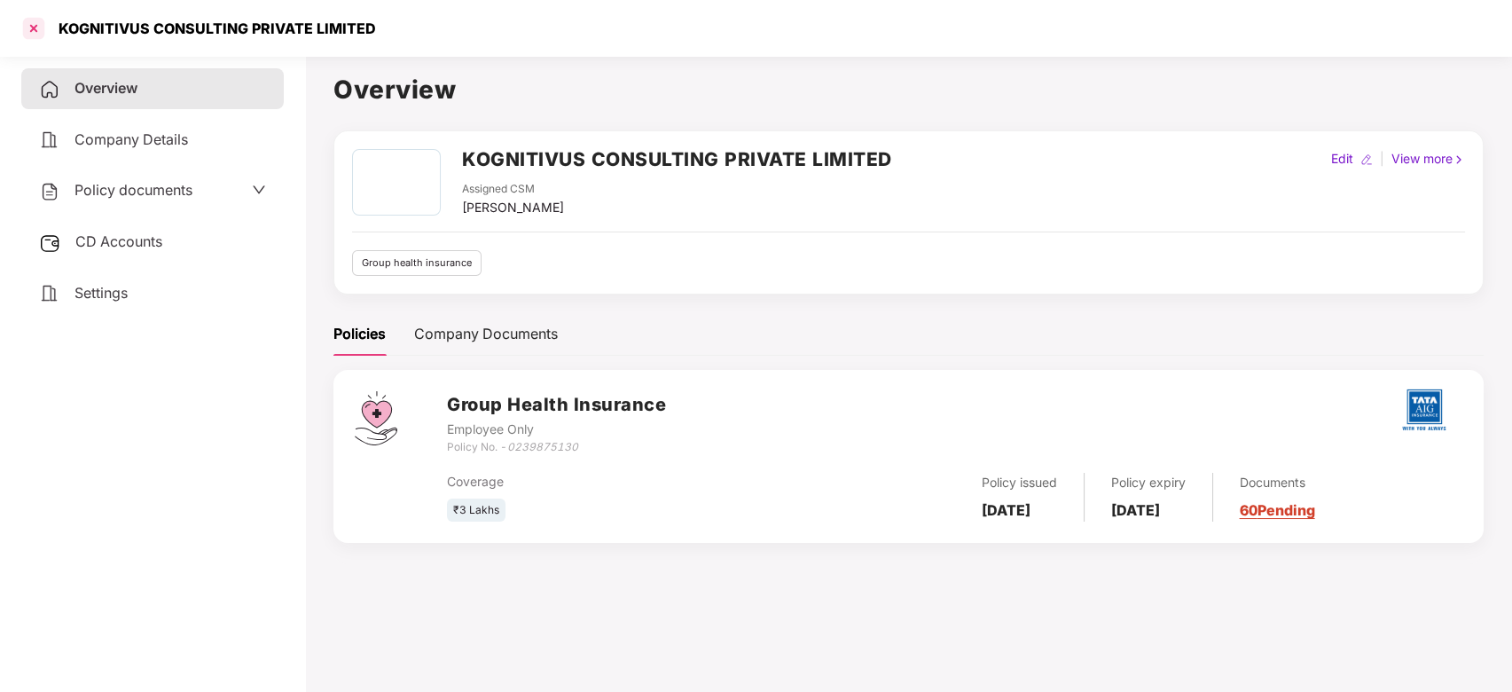
click at [34, 26] on div at bounding box center [34, 28] width 28 height 28
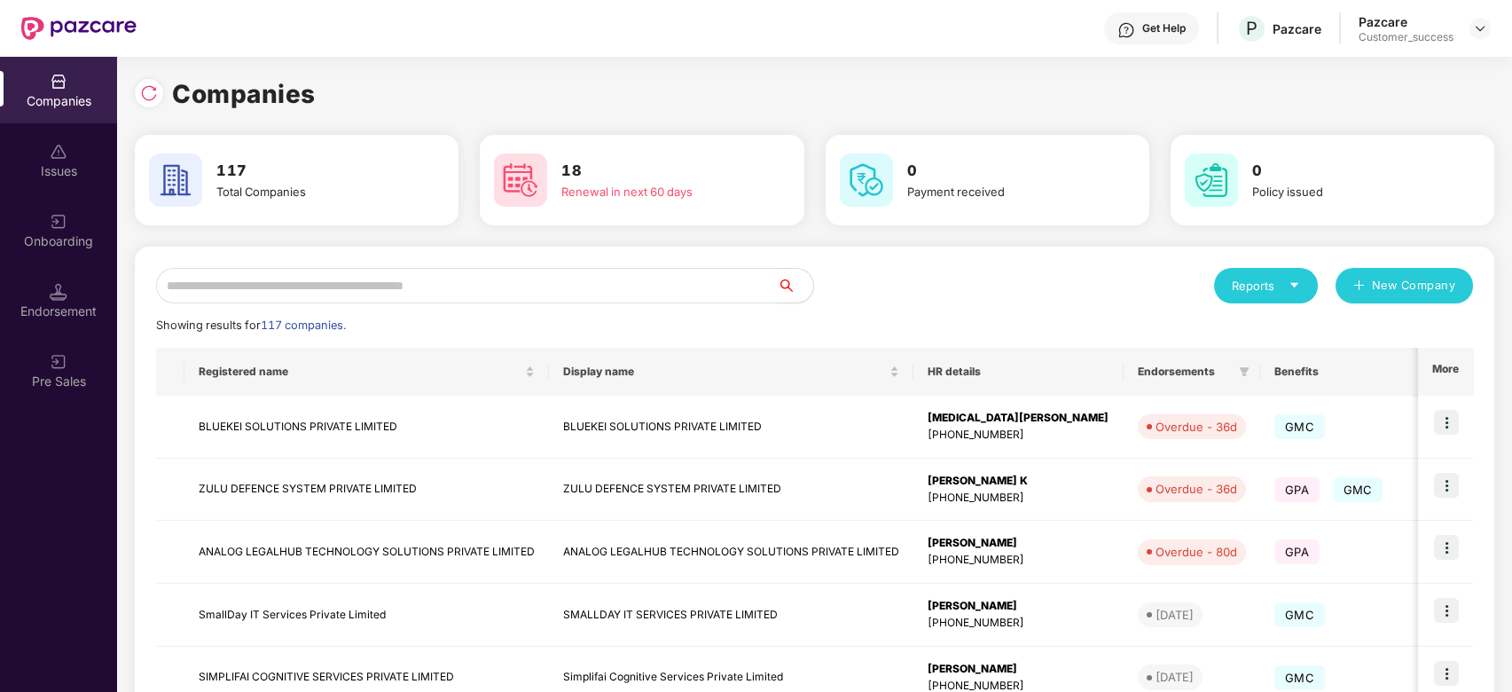
click at [274, 284] on input "text" at bounding box center [467, 285] width 622 height 35
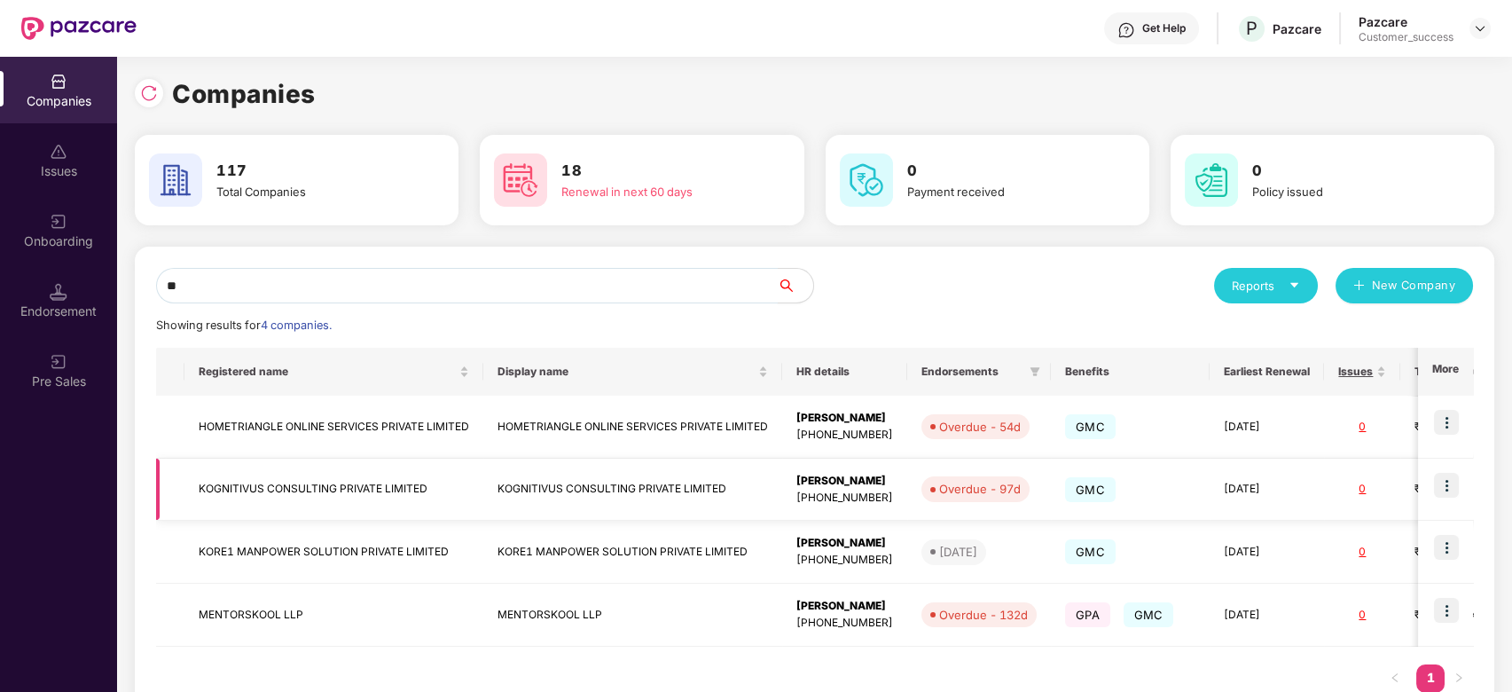
type input "**"
click at [309, 487] on td "KOGNITIVUS CONSULTING PRIVATE LIMITED" at bounding box center [333, 489] width 299 height 63
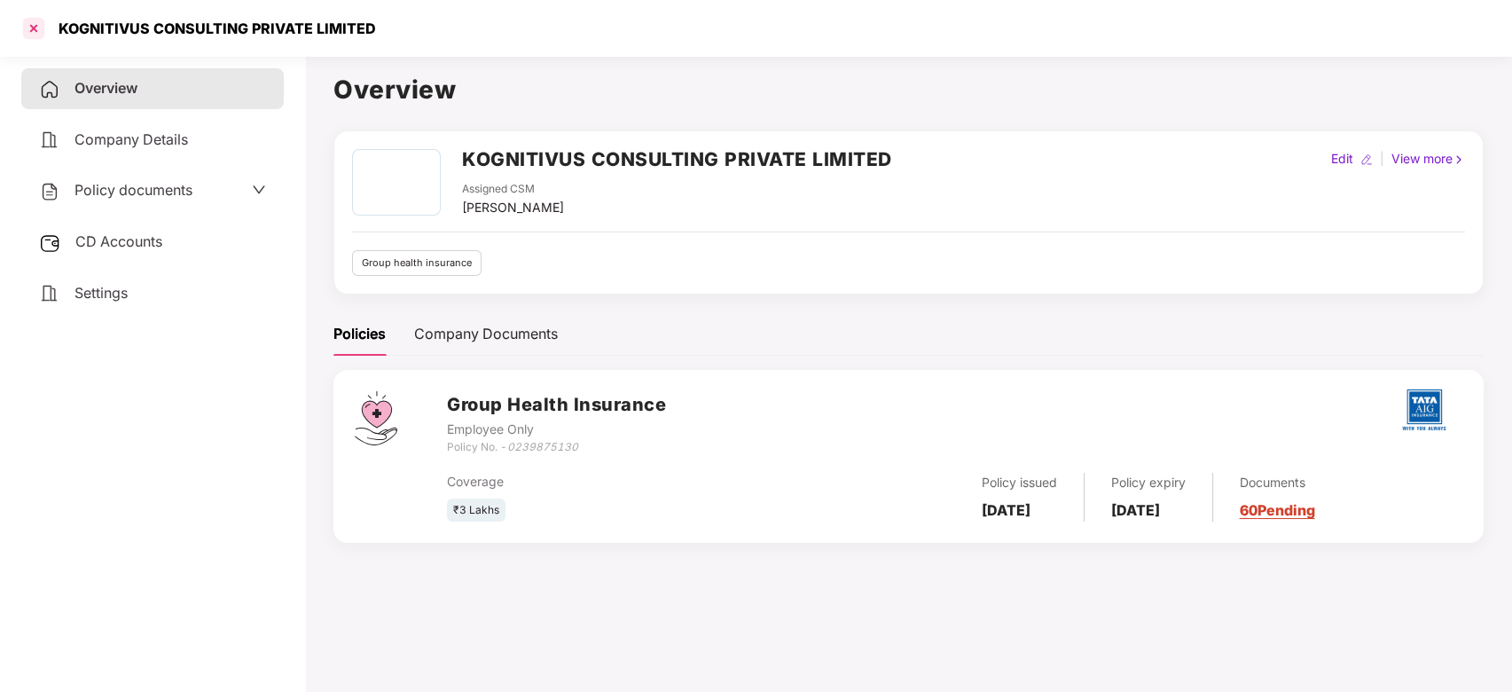
click at [20, 32] on div at bounding box center [34, 28] width 28 height 28
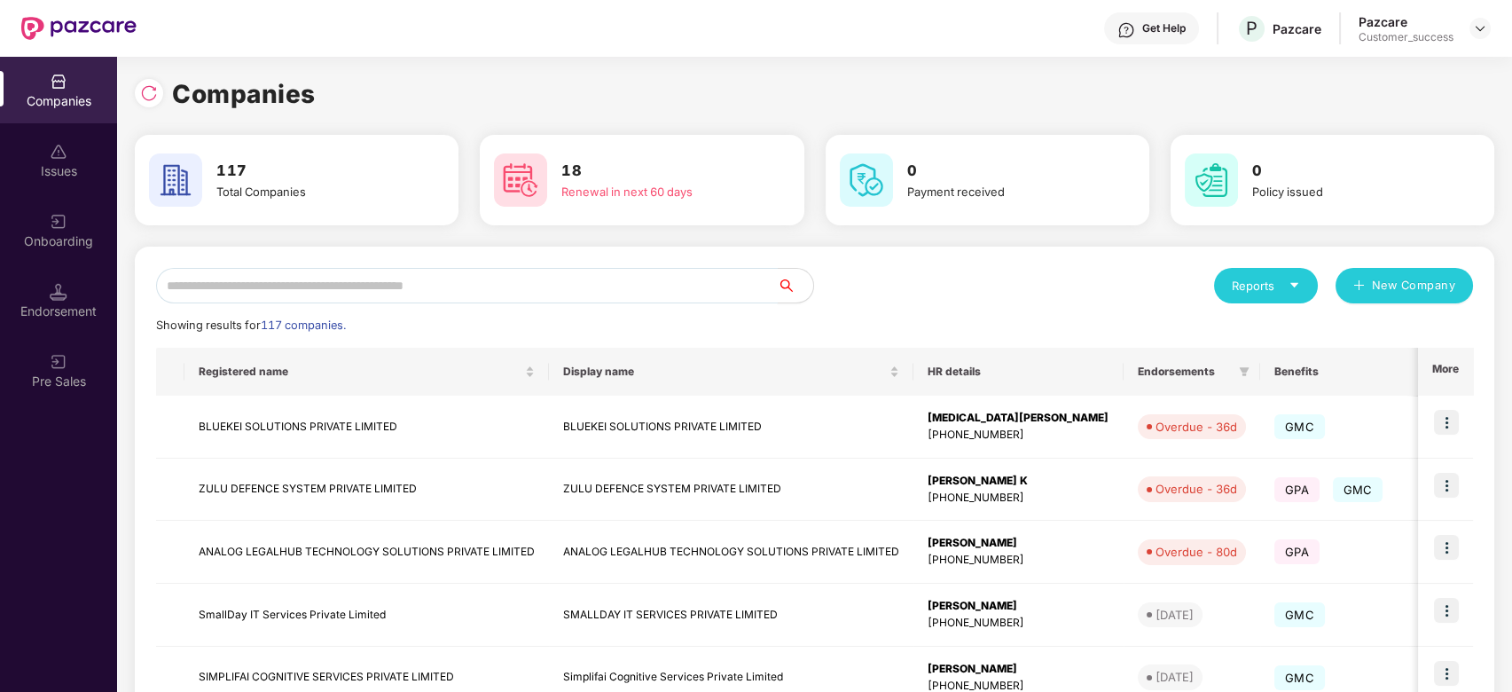
click at [465, 285] on input "text" at bounding box center [467, 285] width 622 height 35
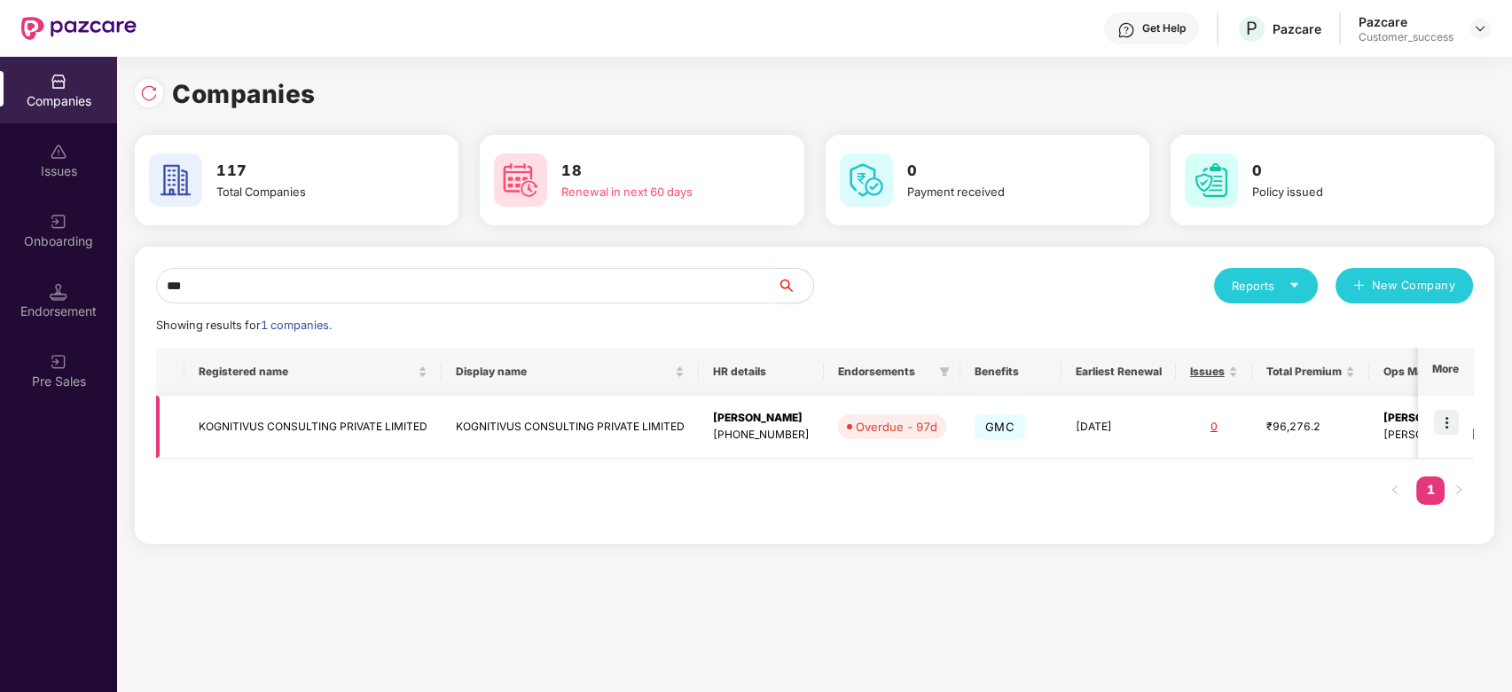
type input "***"
click at [1452, 415] on img at bounding box center [1446, 422] width 25 height 25
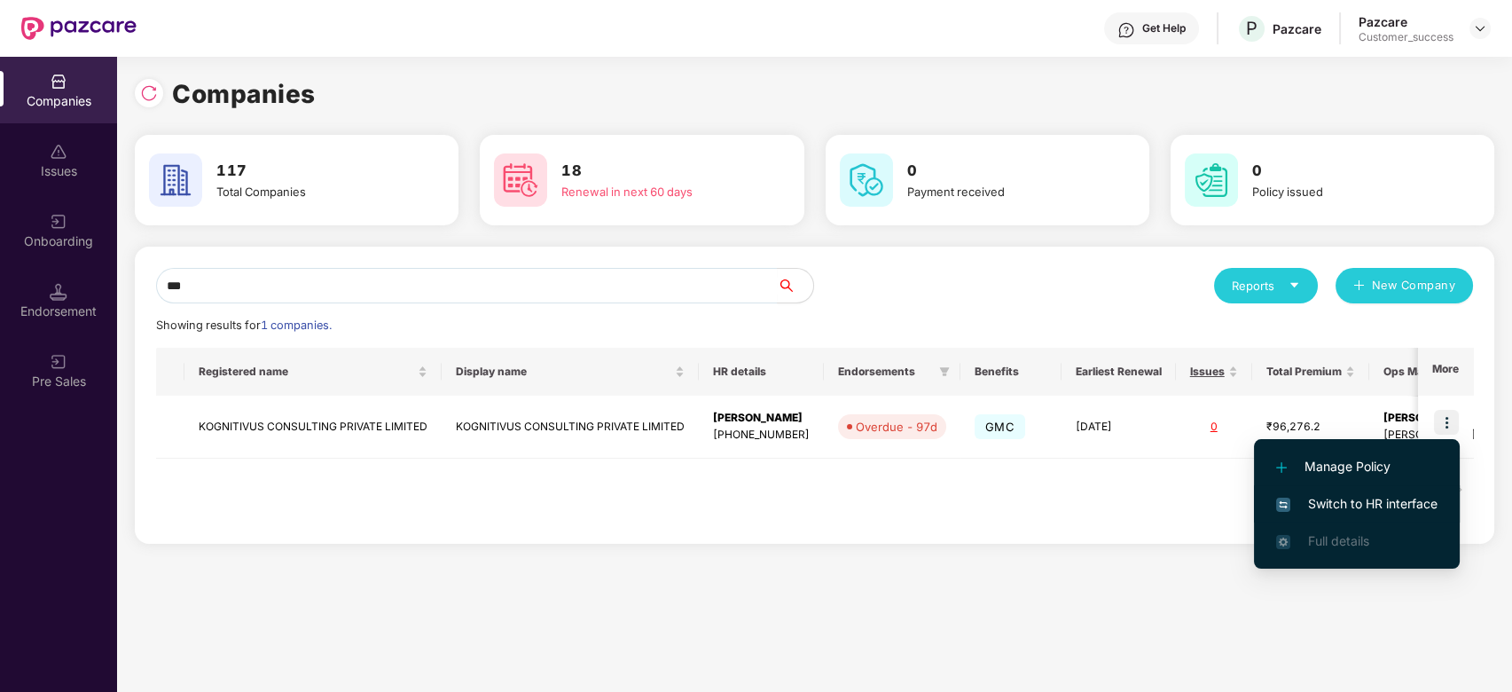
click at [1337, 499] on span "Switch to HR interface" at bounding box center [1356, 504] width 161 height 20
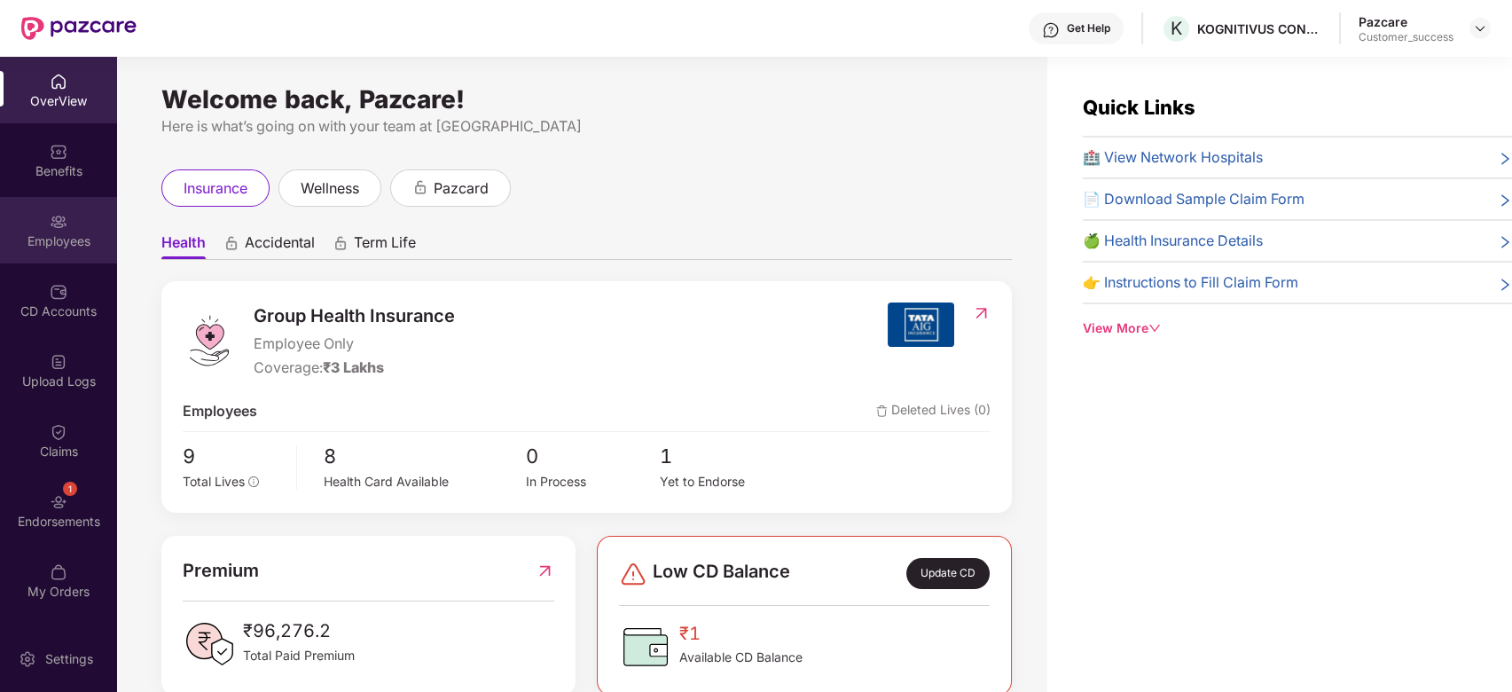
click at [66, 236] on div "Employees" at bounding box center [58, 241] width 117 height 18
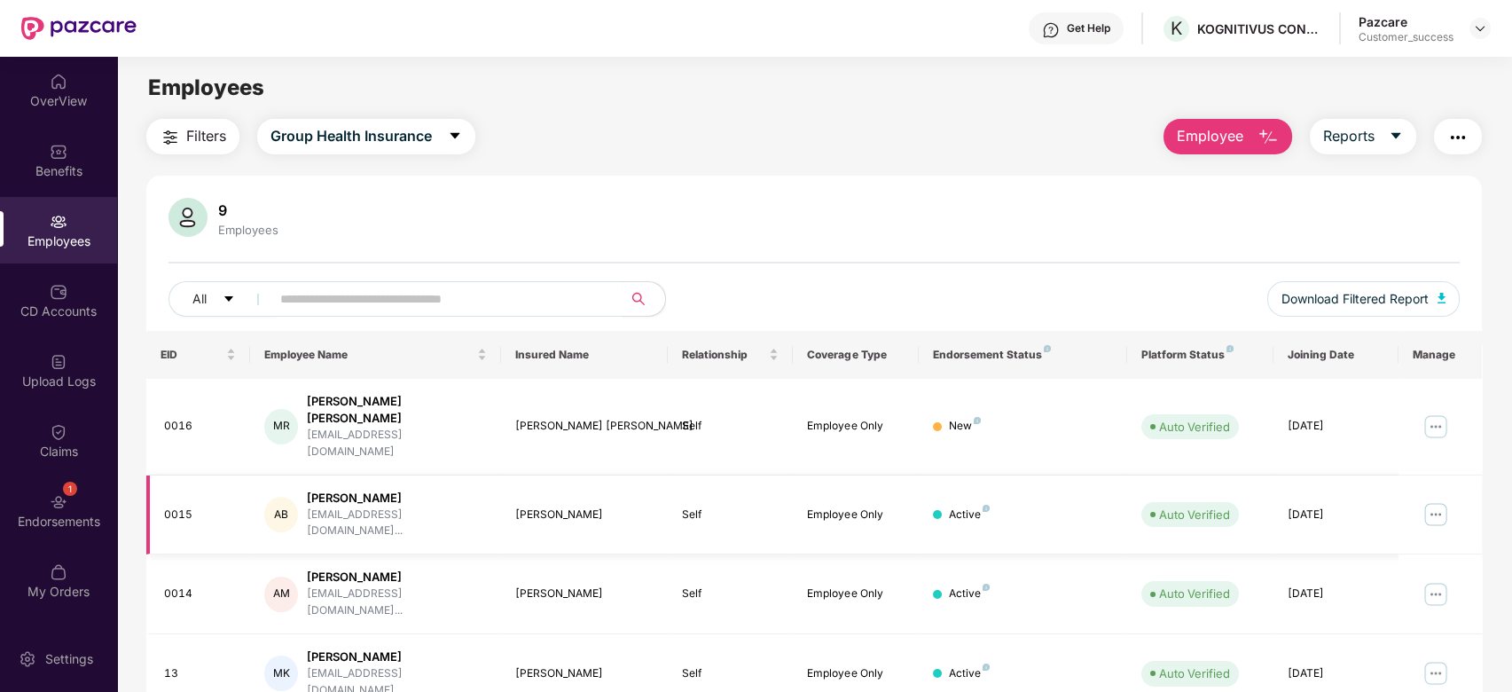
click at [1435, 500] on img at bounding box center [1435, 514] width 28 height 28
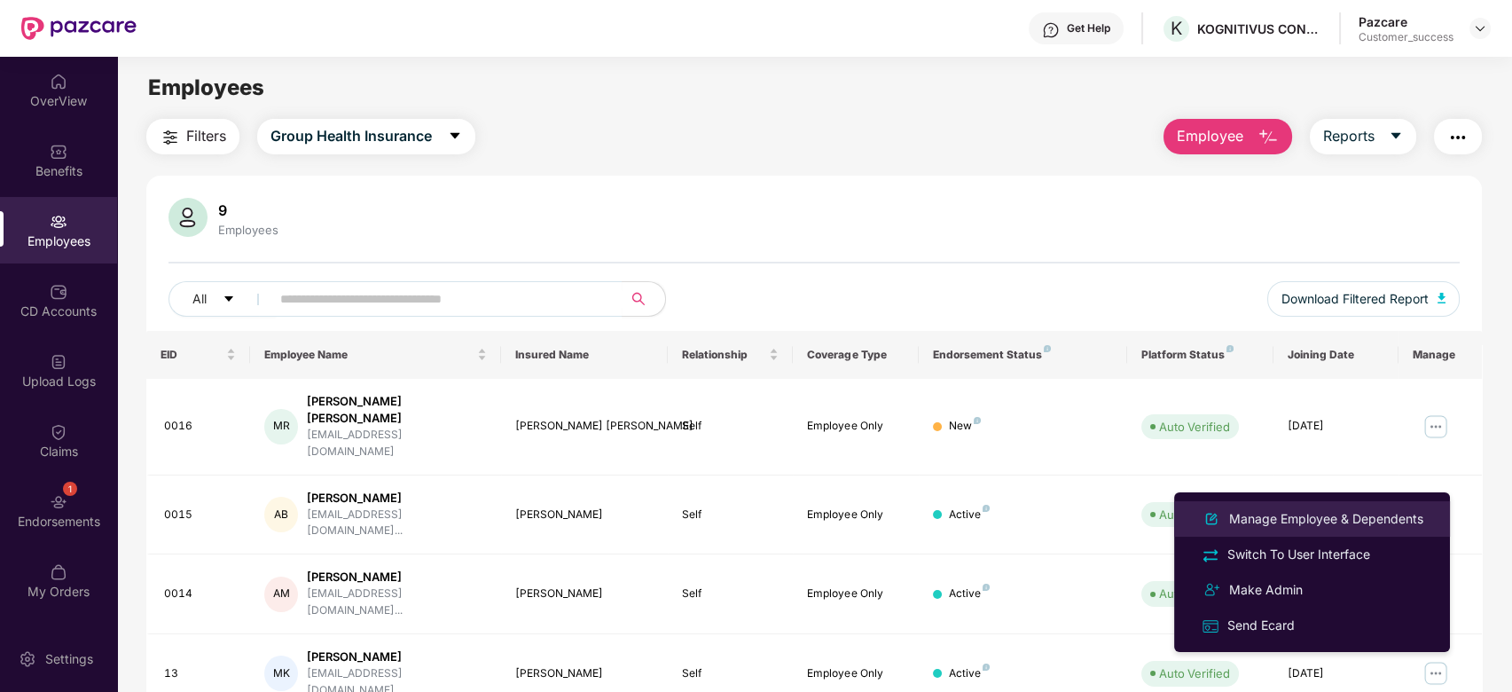
click at [1311, 516] on div "Manage Employee & Dependents" at bounding box center [1325, 519] width 201 height 20
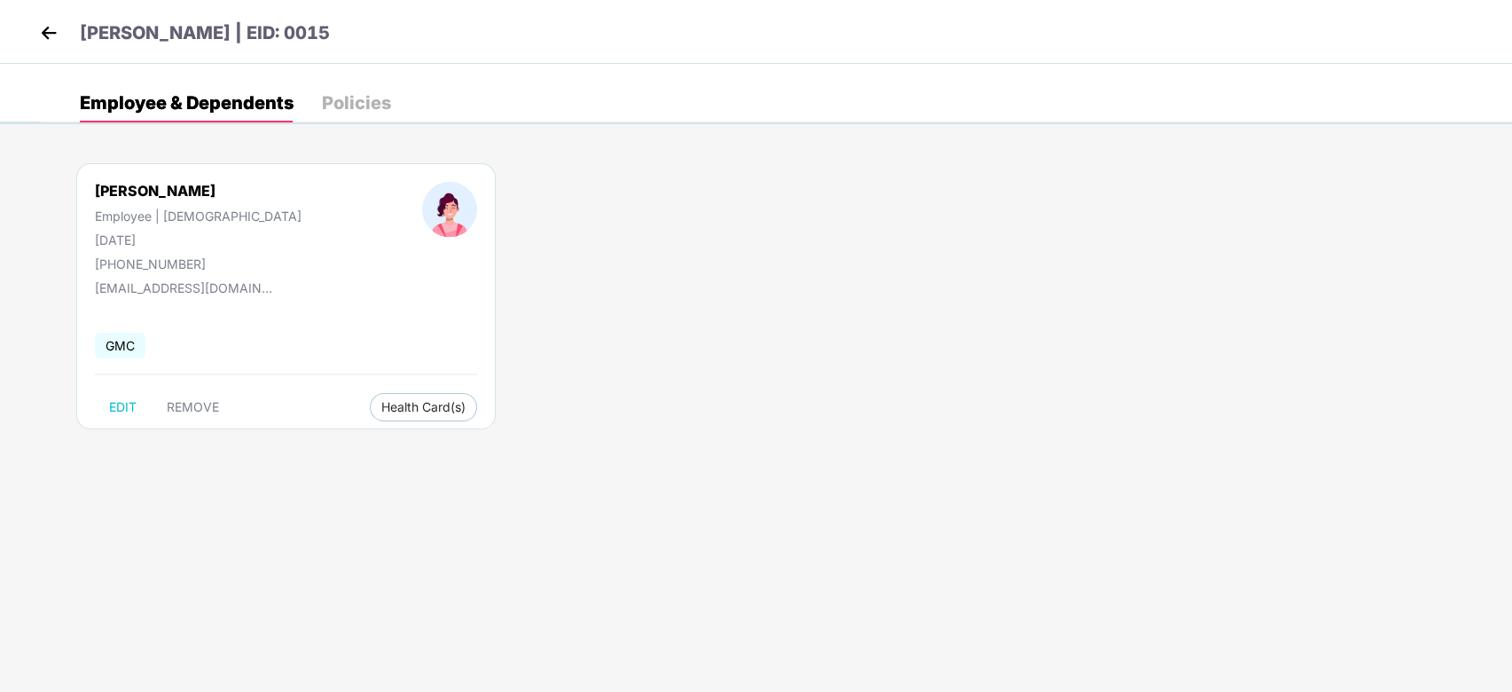
click at [350, 120] on div "Policies" at bounding box center [356, 102] width 69 height 39
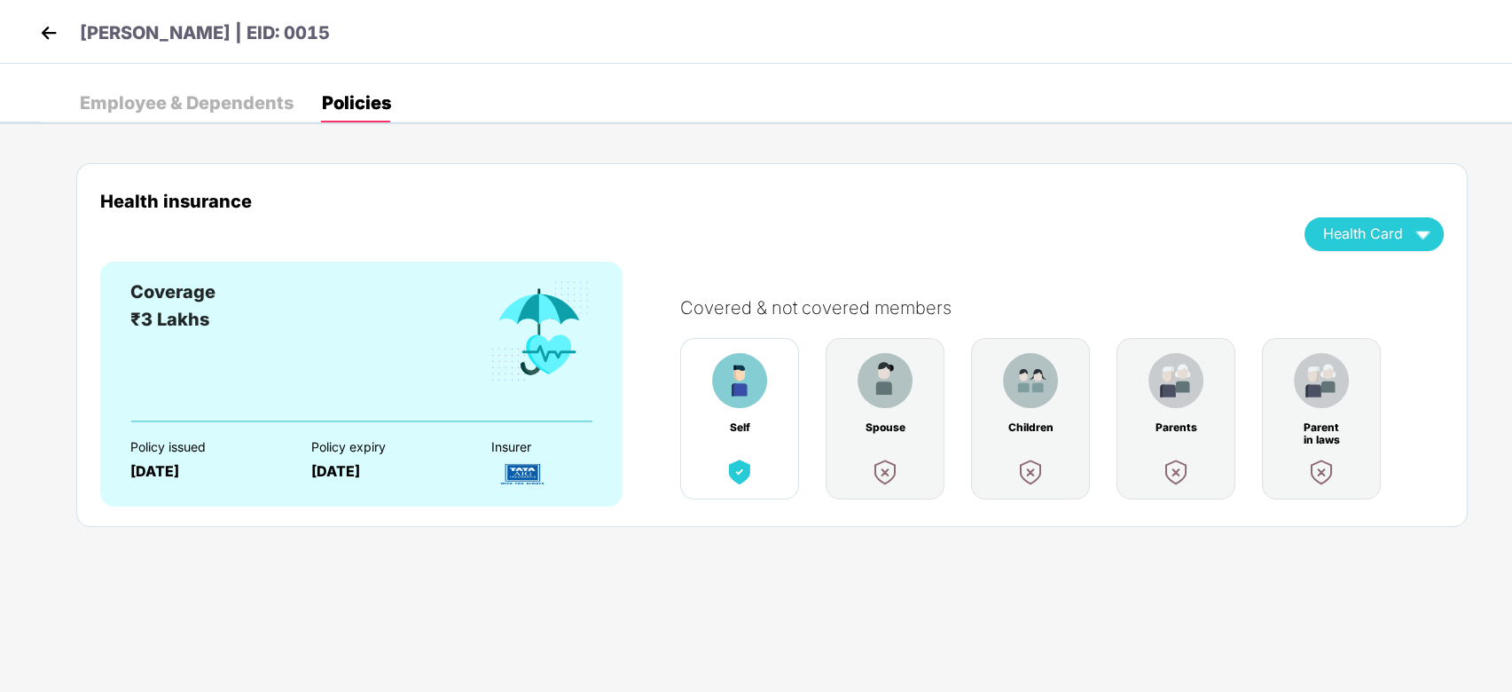
click at [175, 99] on div "Employee & Dependents" at bounding box center [187, 103] width 214 height 18
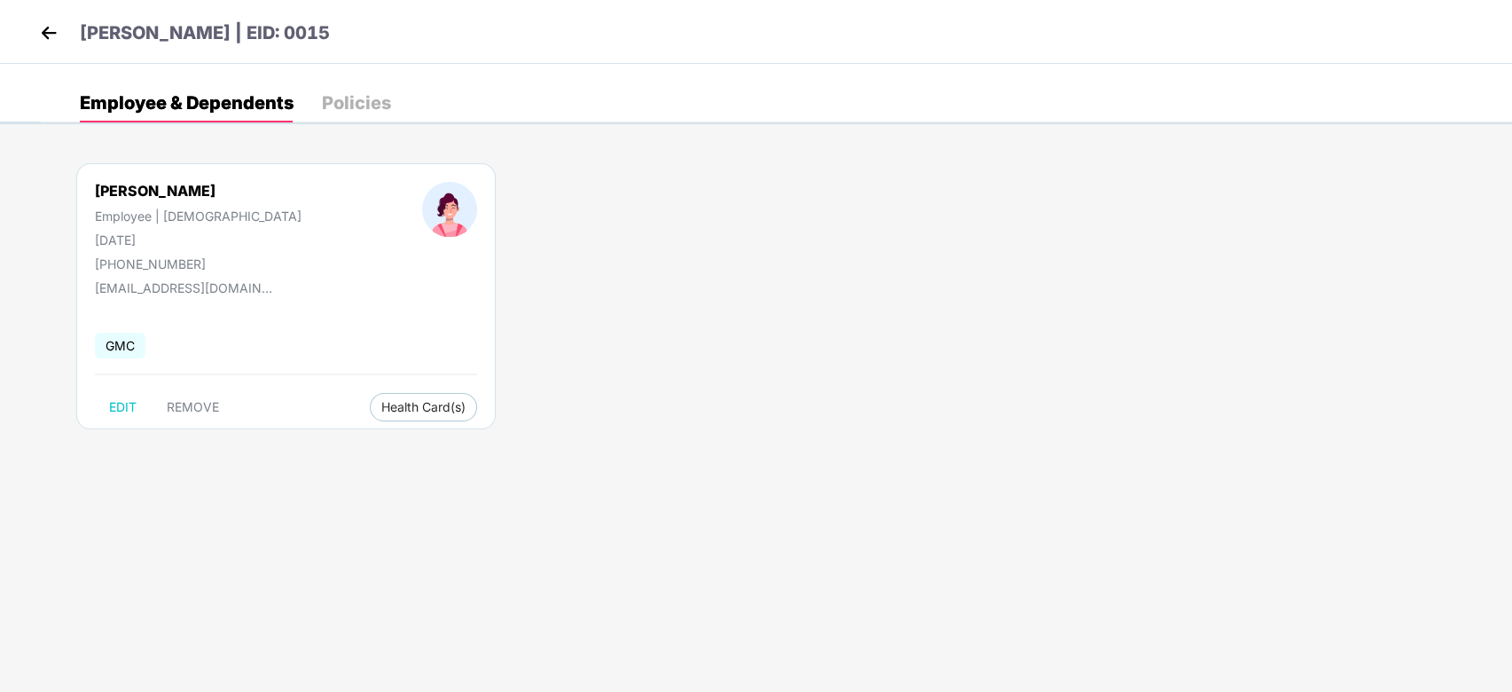
click at [64, 43] on header "[PERSON_NAME] | EID: 0015" at bounding box center [182, 36] width 294 height 32
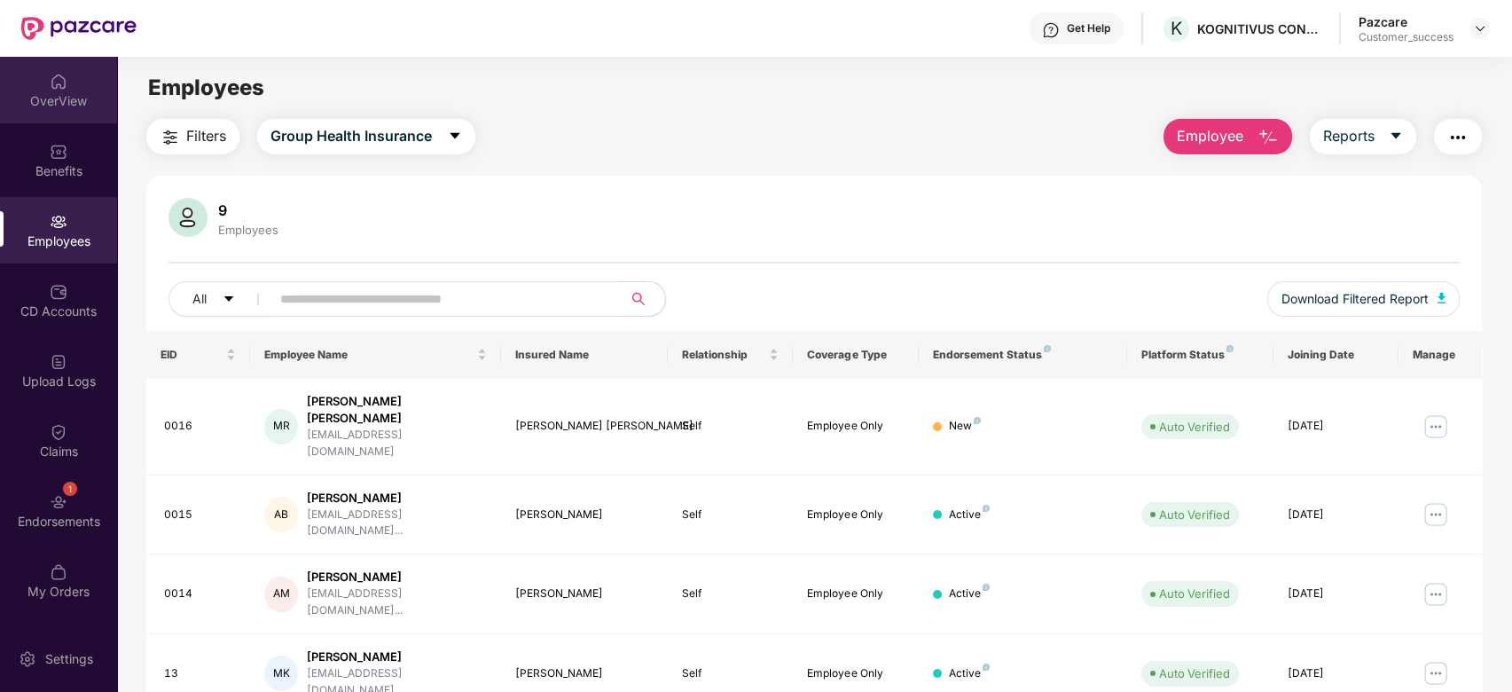
click at [51, 90] on div "OverView" at bounding box center [58, 90] width 117 height 67
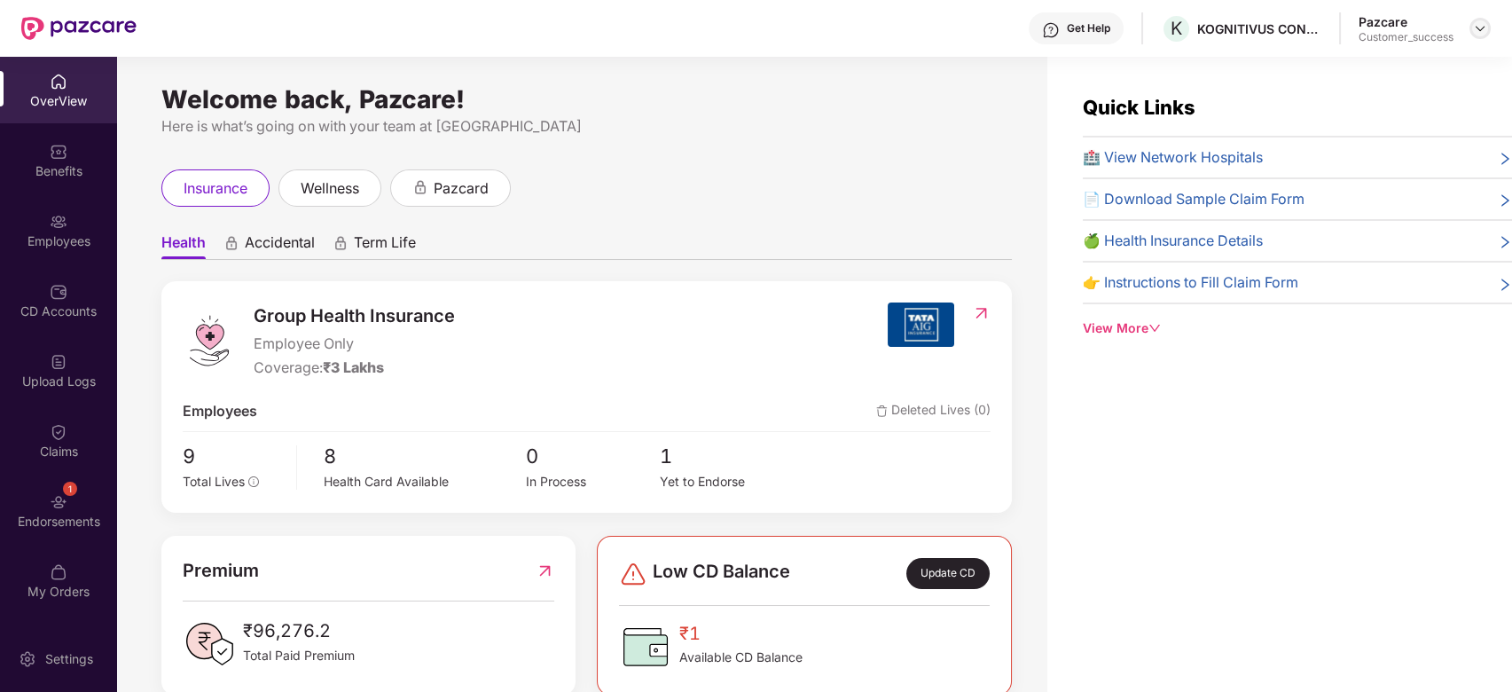
click at [1482, 24] on img at bounding box center [1480, 28] width 14 height 14
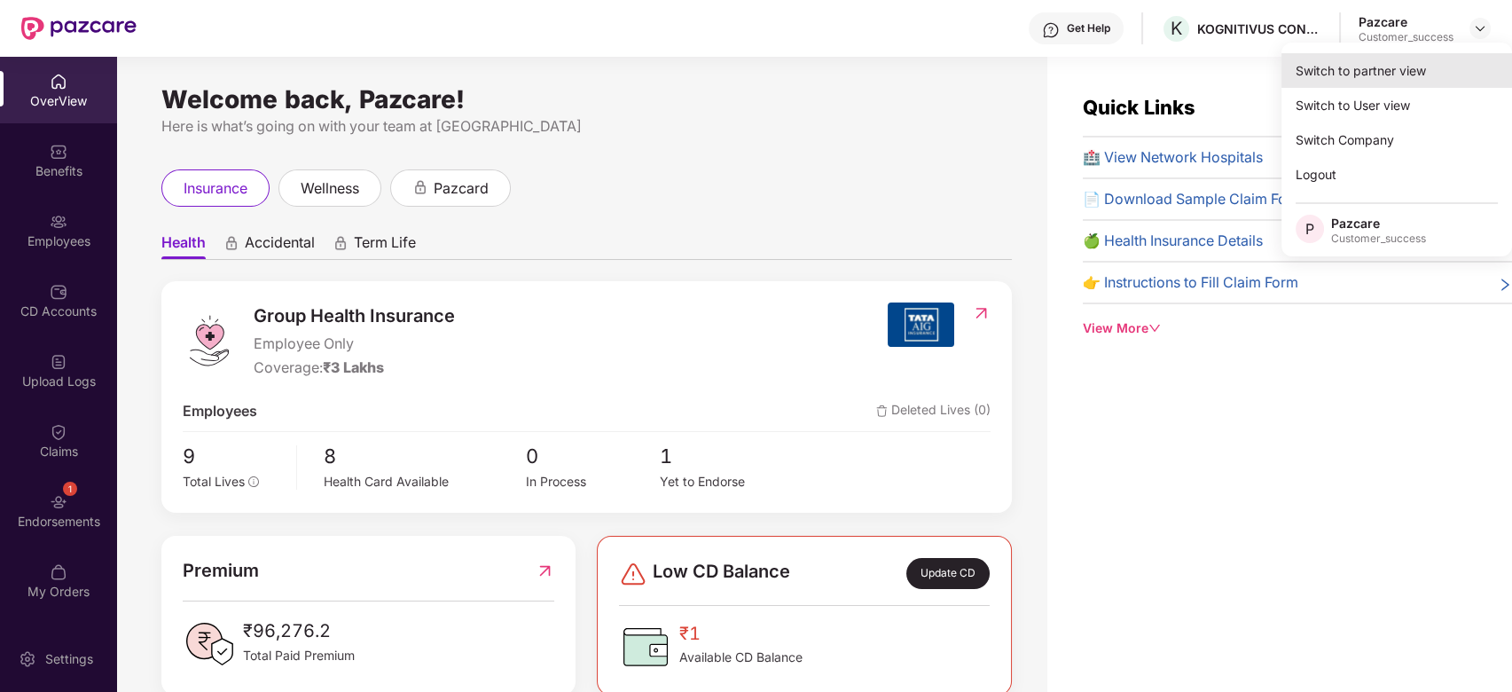
click at [1383, 55] on div "Switch to partner view" at bounding box center [1396, 70] width 231 height 35
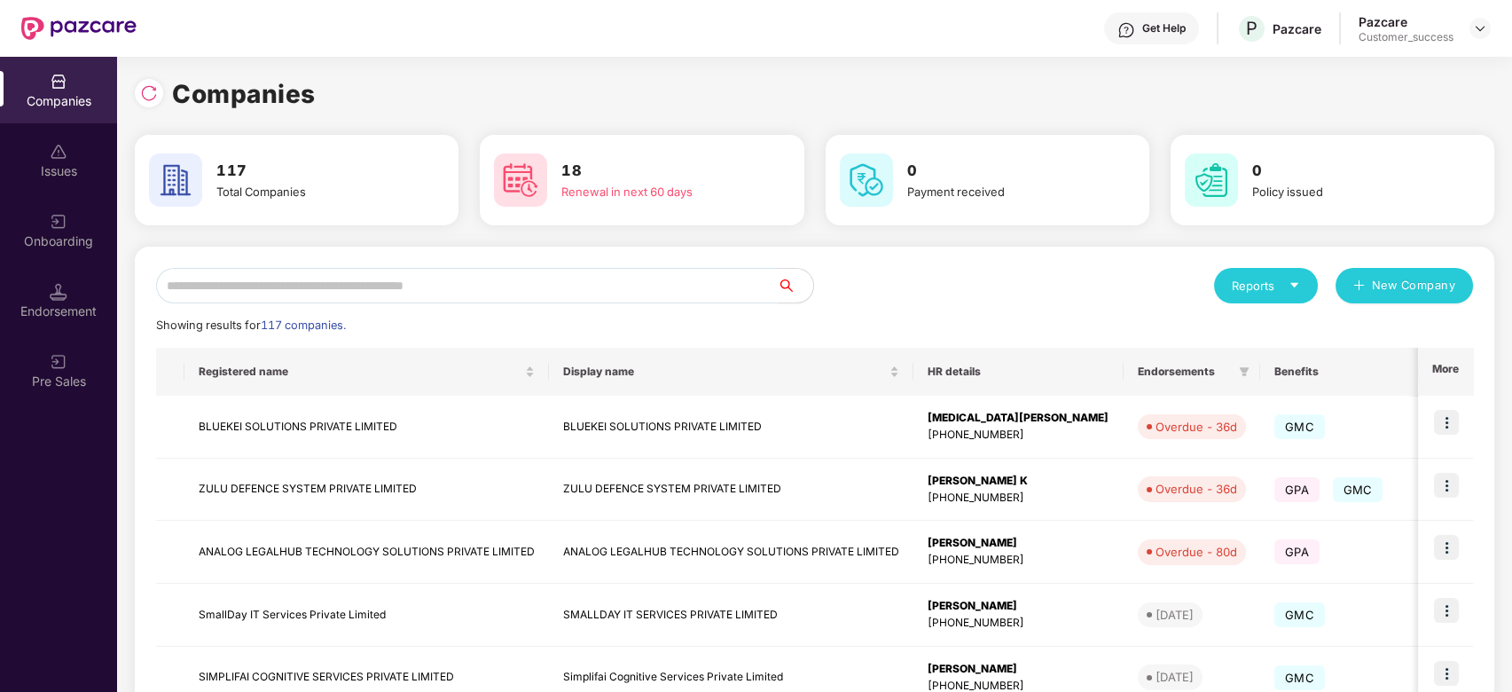
click at [362, 294] on input "text" at bounding box center [467, 285] width 622 height 35
click at [329, 273] on input "*" at bounding box center [467, 285] width 622 height 35
click at [1348, 95] on div "Companies" at bounding box center [814, 93] width 1359 height 39
click at [508, 296] on input "*" at bounding box center [467, 285] width 622 height 35
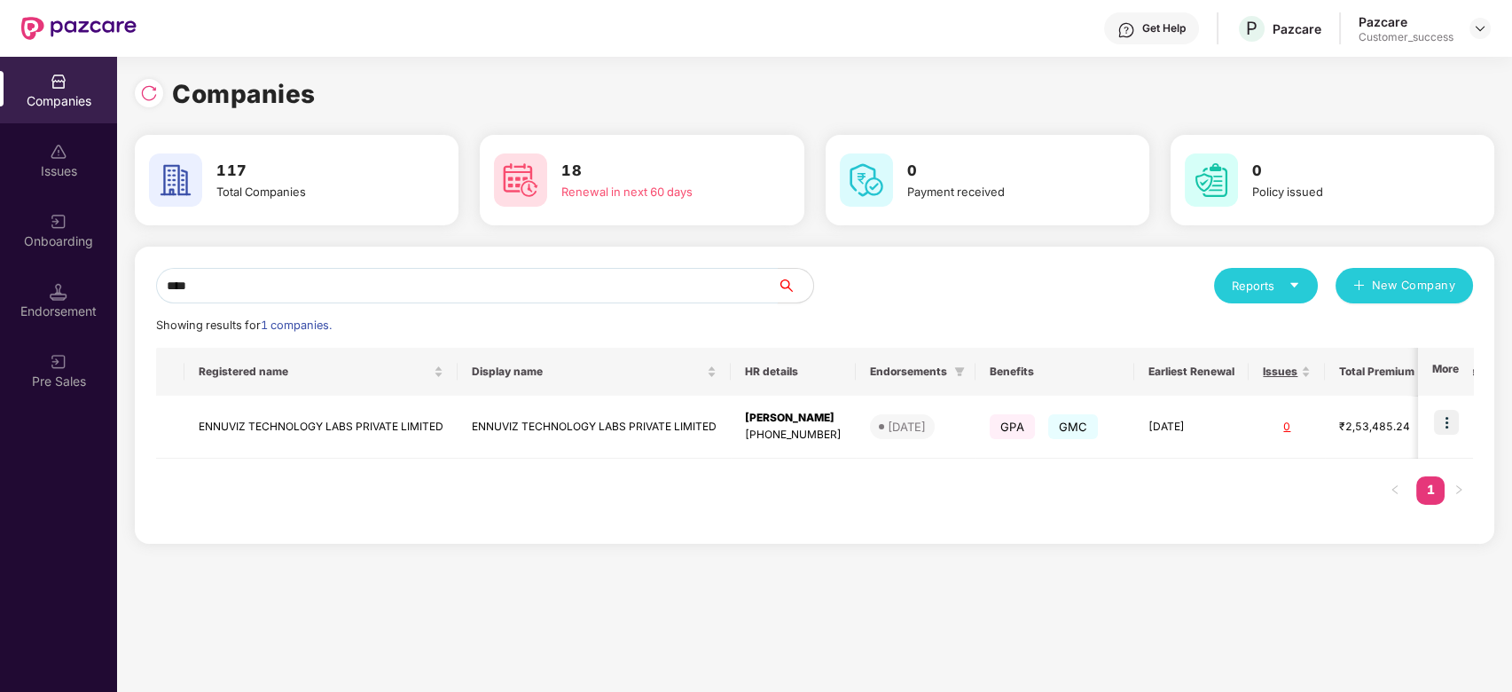
type input "****"
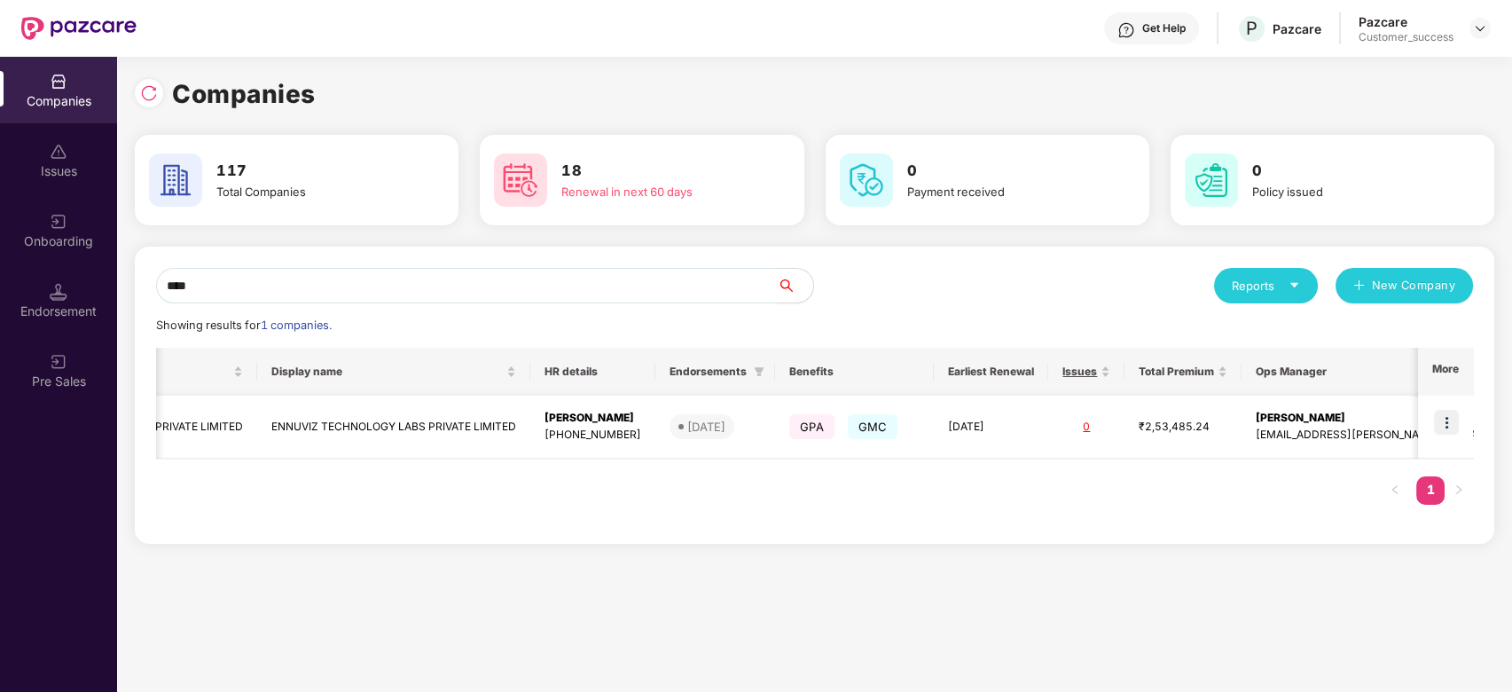
click at [1440, 422] on img at bounding box center [1446, 422] width 25 height 25
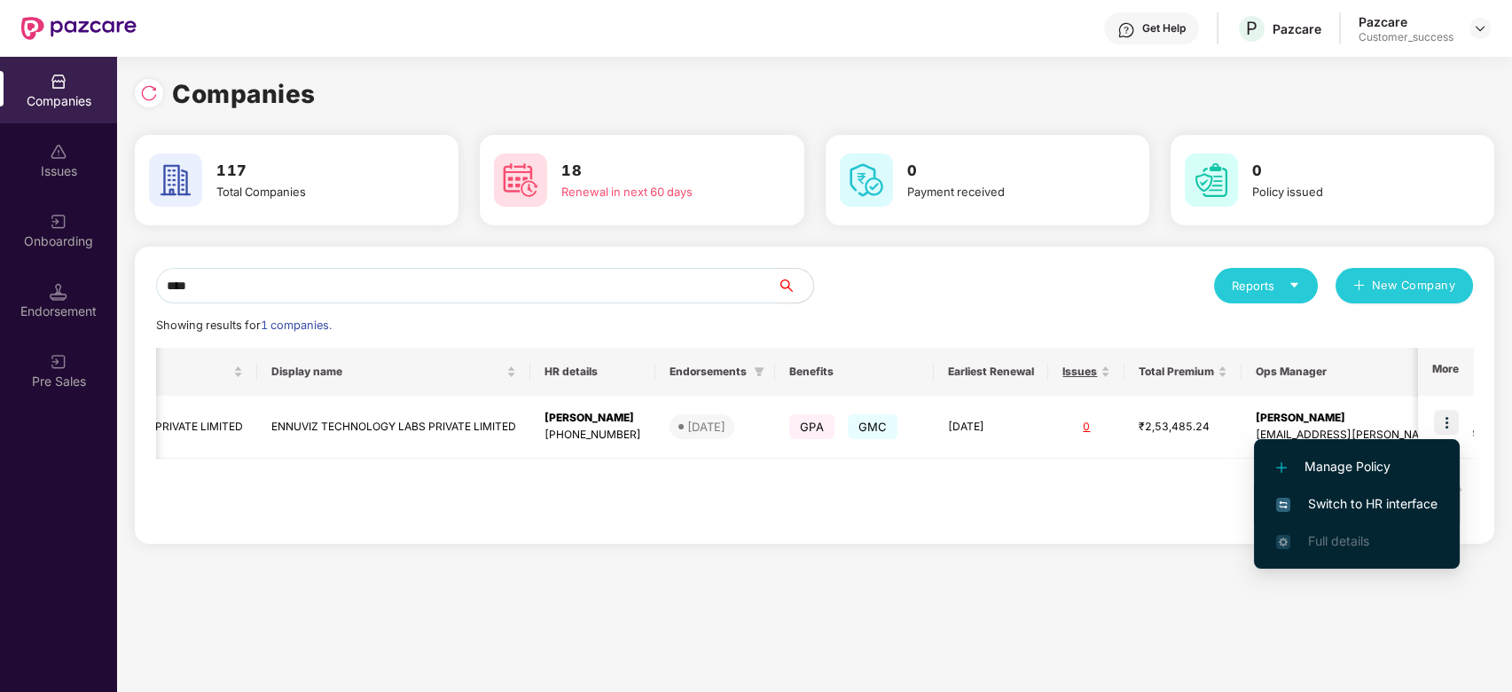
click at [1359, 505] on span "Switch to HR interface" at bounding box center [1356, 504] width 161 height 20
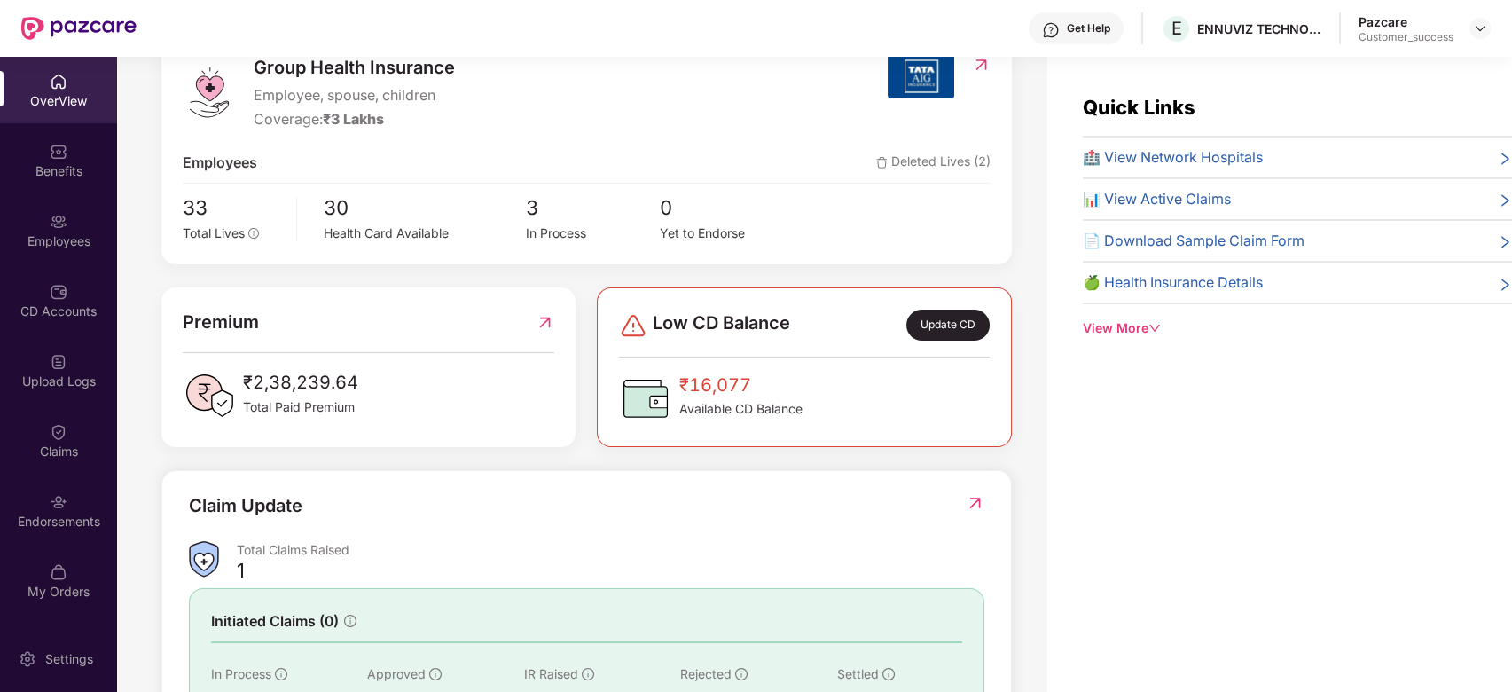
scroll to position [407, 0]
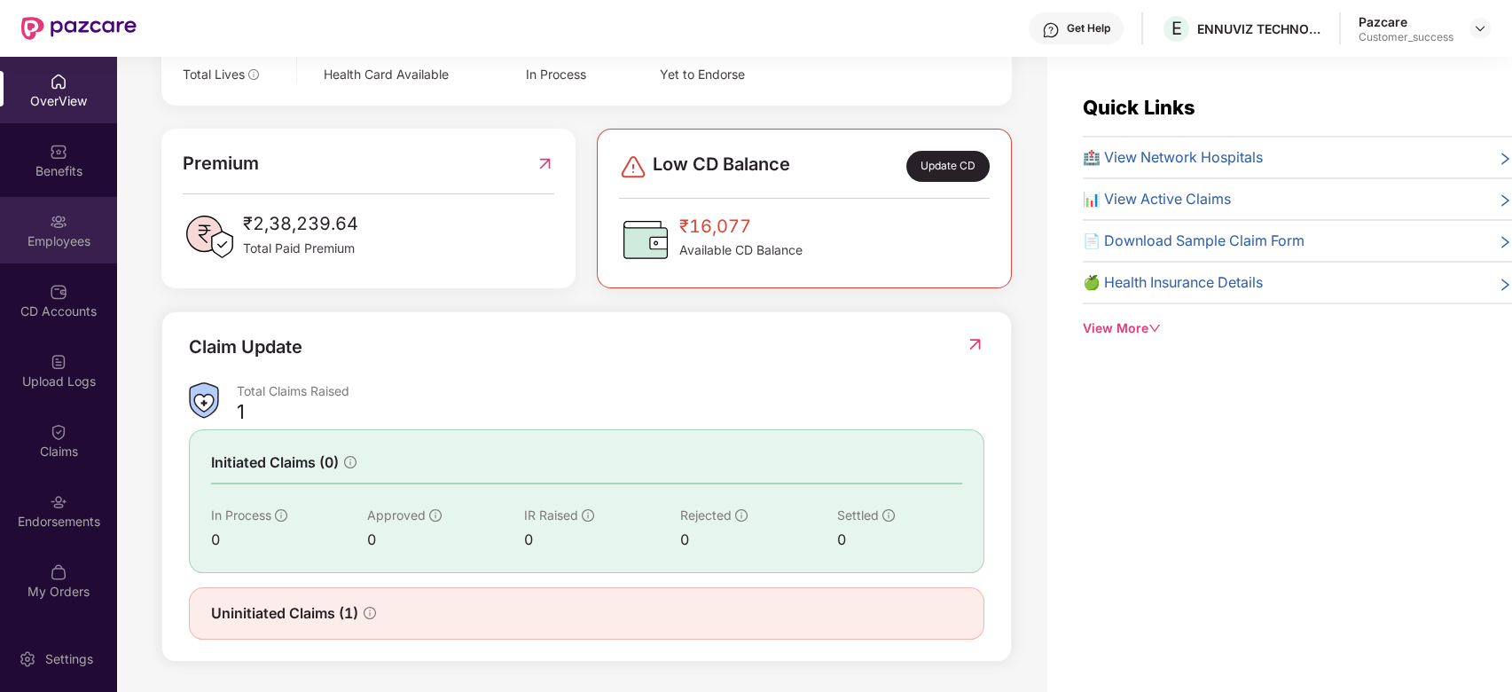
click at [56, 219] on img at bounding box center [59, 222] width 18 height 18
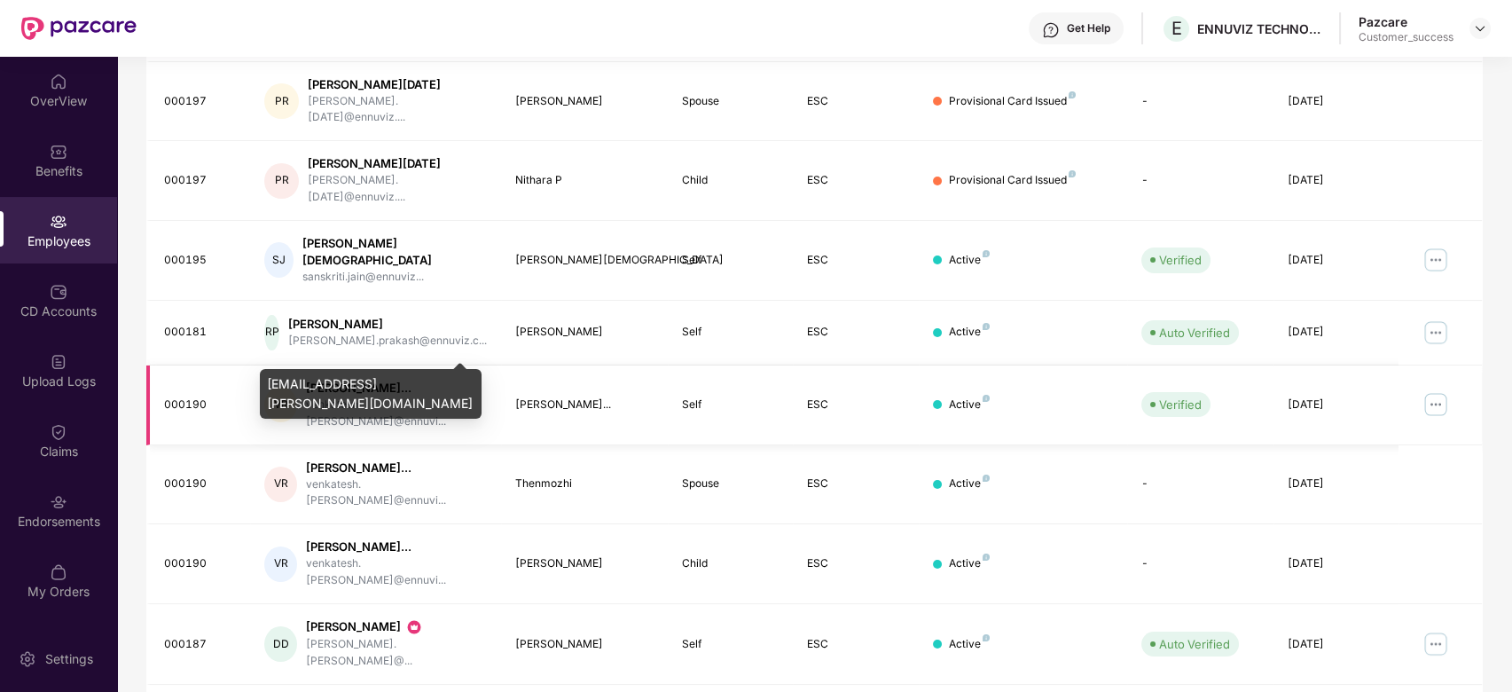
scroll to position [0, 0]
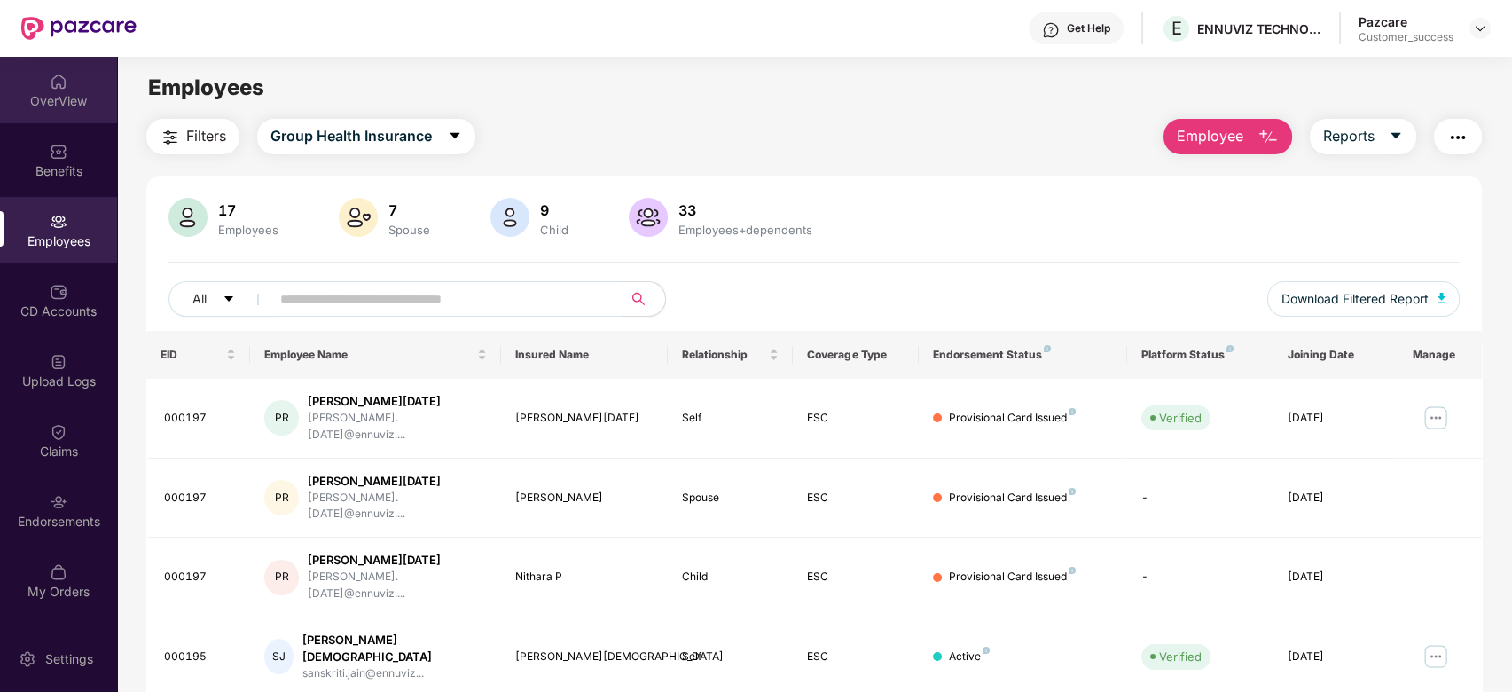
click at [55, 109] on div "OverView" at bounding box center [58, 101] width 117 height 18
